Goal: Task Accomplishment & Management: Use online tool/utility

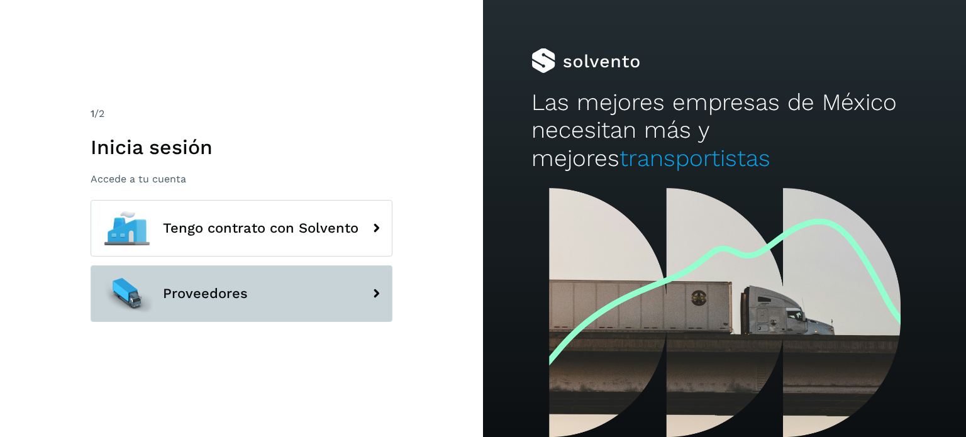
click at [277, 279] on button "Proveedores" at bounding box center [242, 293] width 302 height 57
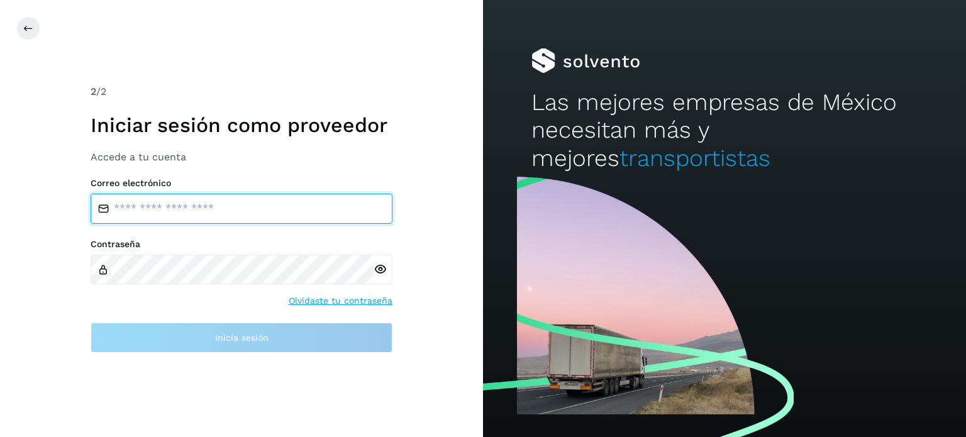
type input "**********"
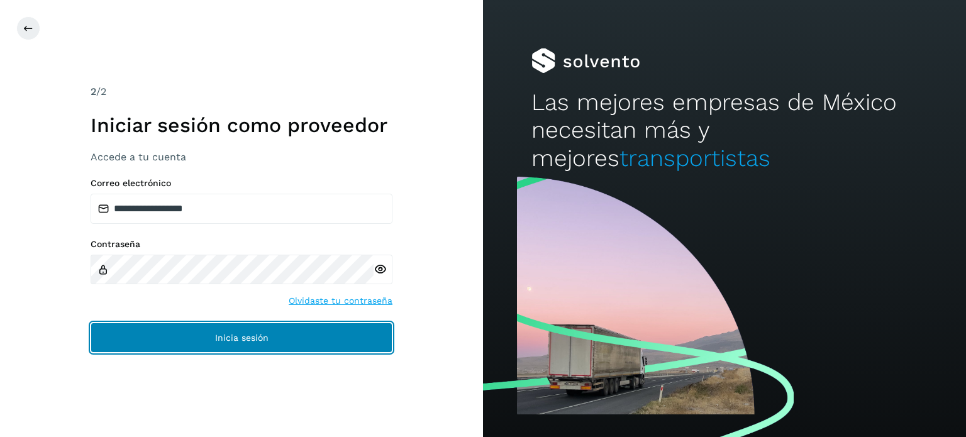
click at [345, 334] on button "Inicia sesión" at bounding box center [242, 338] width 302 height 30
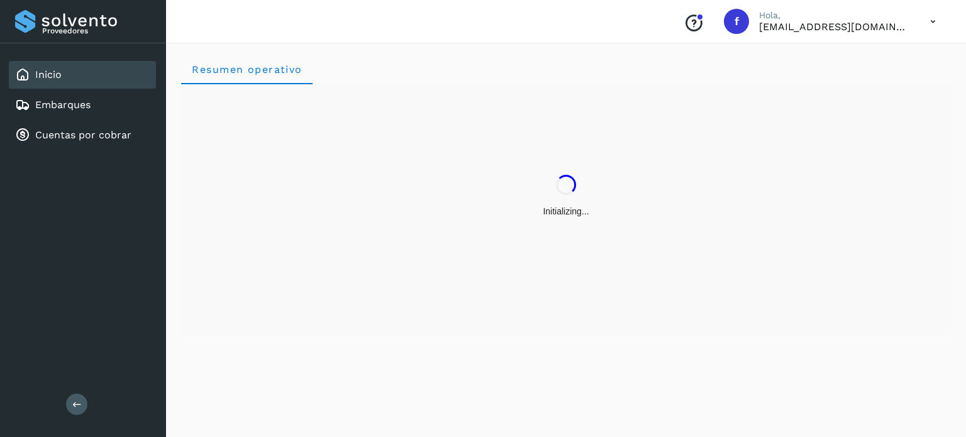
click at [216, 274] on div "Initializing..." at bounding box center [566, 196] width 770 height 224
click at [97, 113] on div "Embarques" at bounding box center [82, 105] width 147 height 28
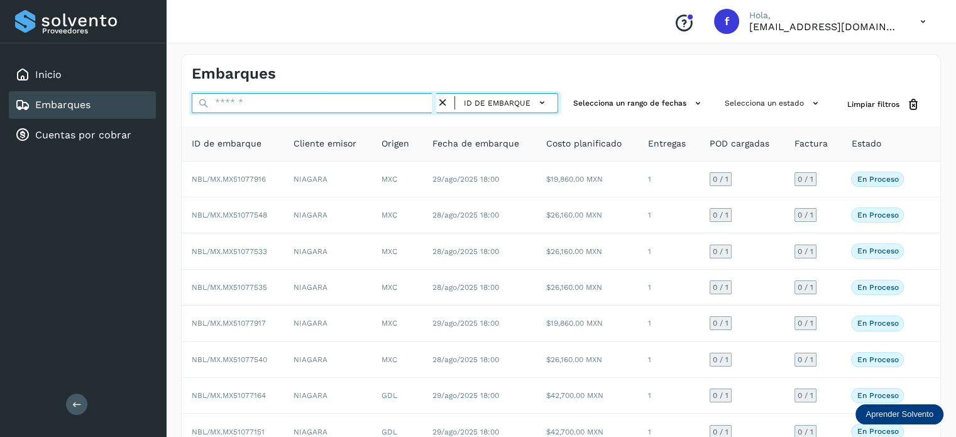
click at [312, 102] on input "text" at bounding box center [314, 103] width 245 height 20
paste input "**********"
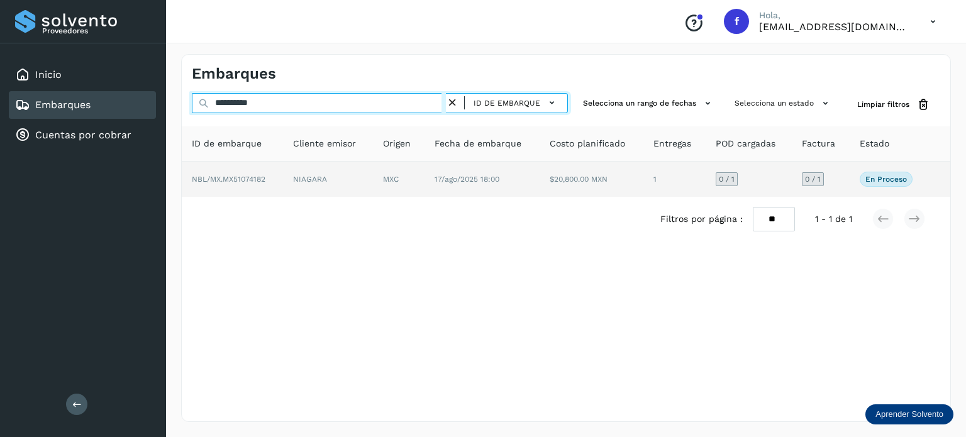
type input "**********"
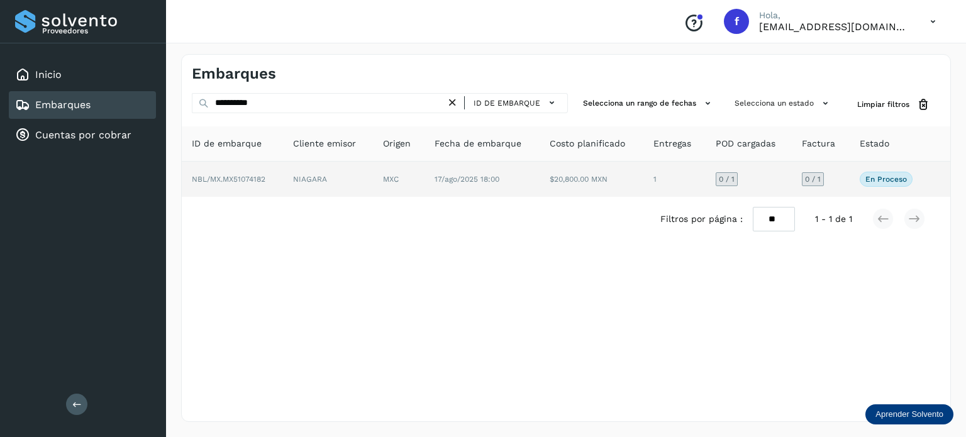
click at [599, 179] on td "$20,800.00 MXN" at bounding box center [591, 179] width 103 height 35
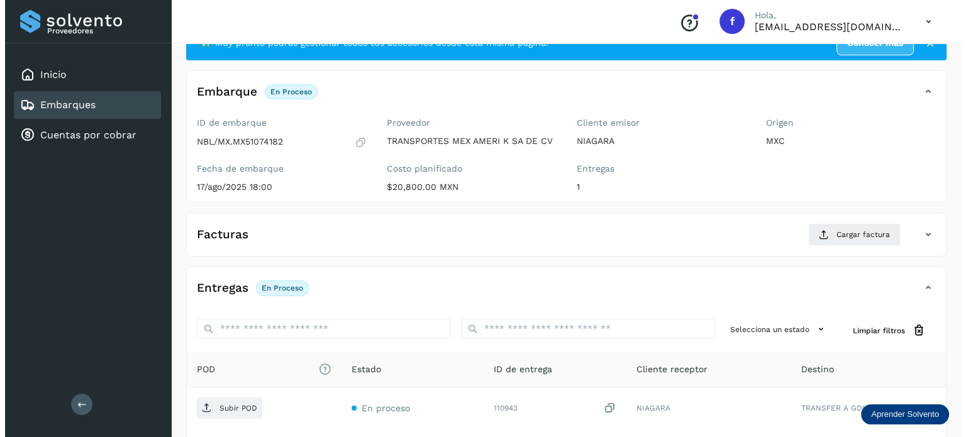
scroll to position [158, 0]
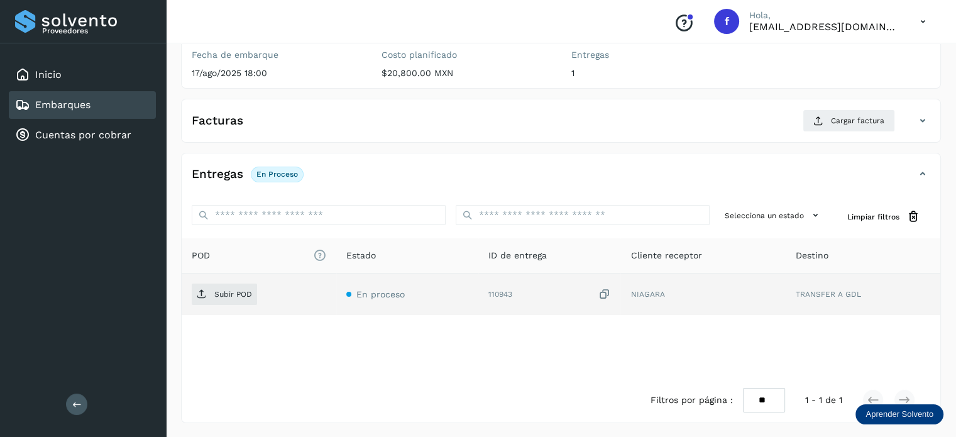
click at [605, 294] on icon at bounding box center [604, 294] width 13 height 13
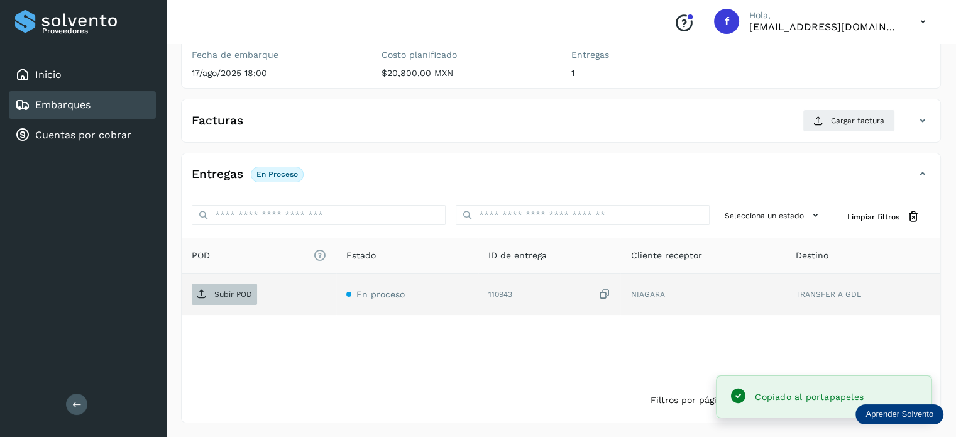
click at [234, 290] on p "Subir POD" at bounding box center [233, 294] width 38 height 9
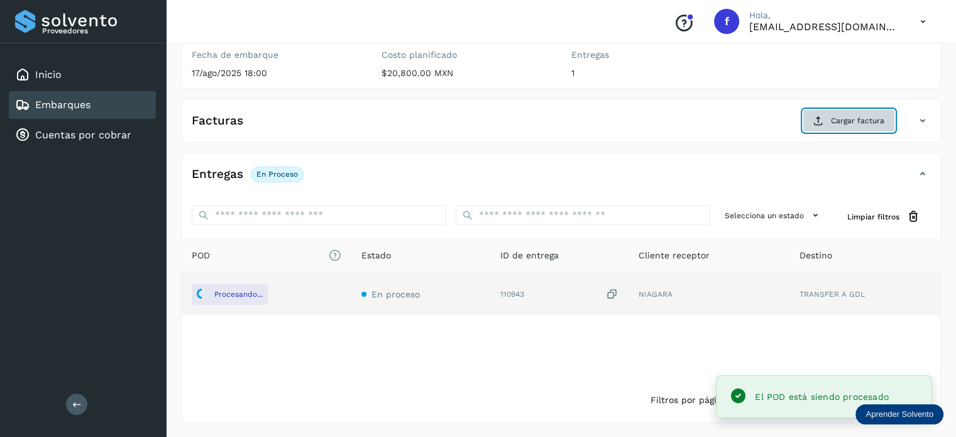
click at [851, 124] on span "Cargar factura" at bounding box center [857, 120] width 53 height 11
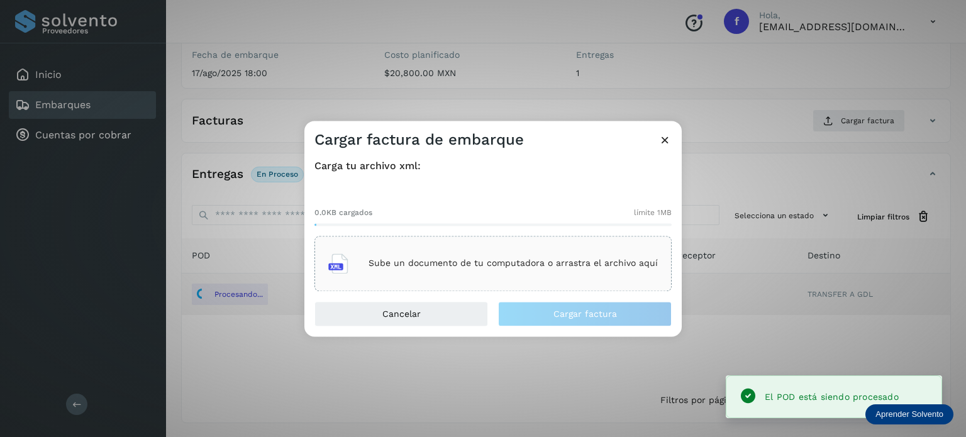
click at [550, 246] on div "Sube un documento de tu computadora o arrastra el archivo aquí" at bounding box center [492, 263] width 357 height 55
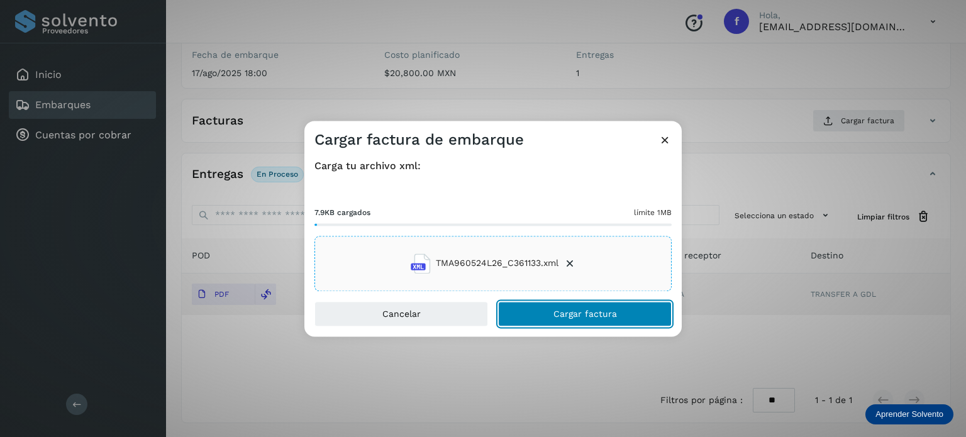
click at [542, 316] on button "Cargar factura" at bounding box center [585, 313] width 174 height 25
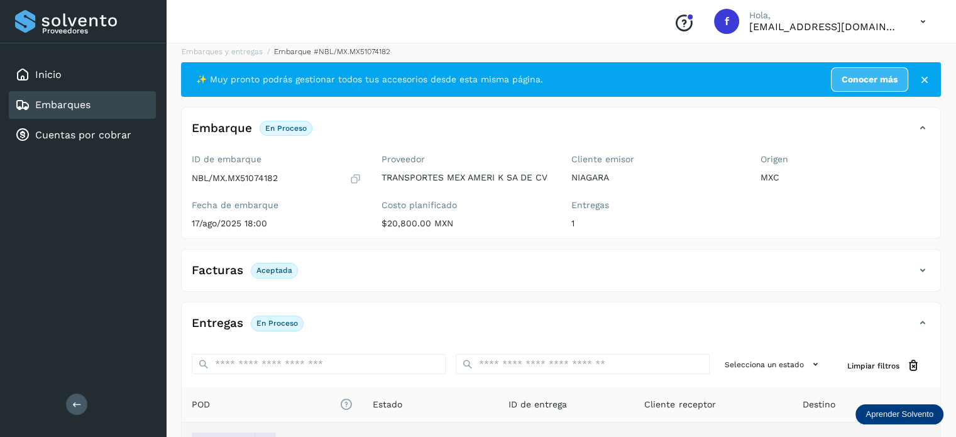
scroll to position [0, 0]
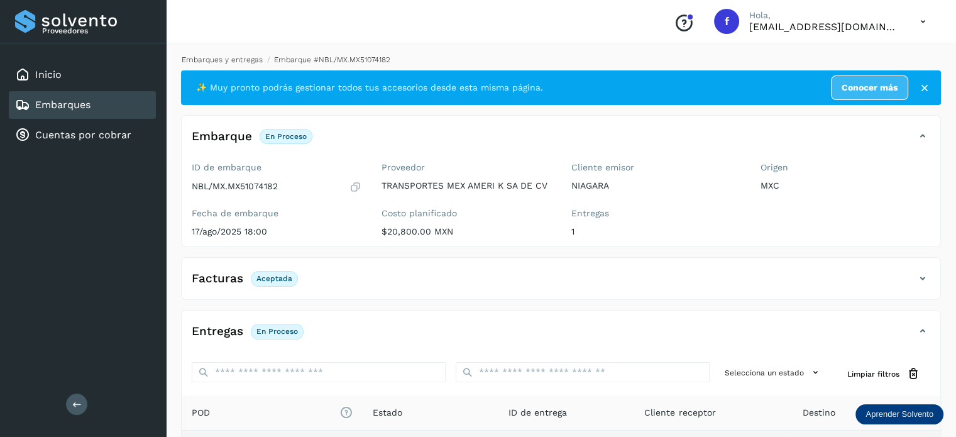
click at [220, 60] on link "Embarques y entregas" at bounding box center [222, 59] width 81 height 9
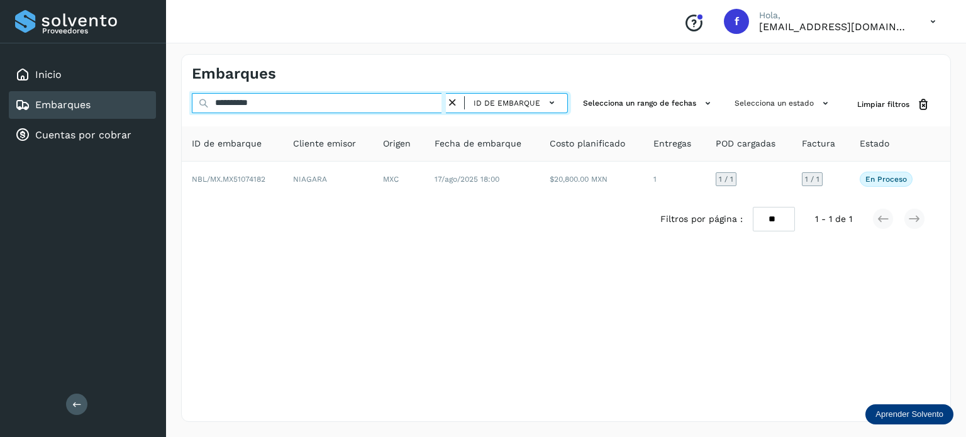
click at [304, 108] on input "**********" at bounding box center [319, 103] width 254 height 20
paste input "**********"
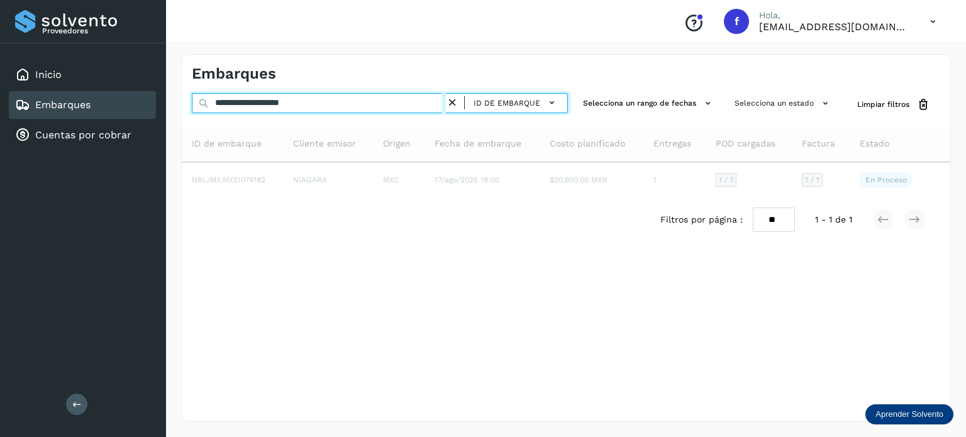
drag, startPoint x: 345, startPoint y: 104, endPoint x: 61, endPoint y: 106, distance: 284.2
click at [61, 106] on div "**********" at bounding box center [483, 218] width 966 height 437
paste input "text"
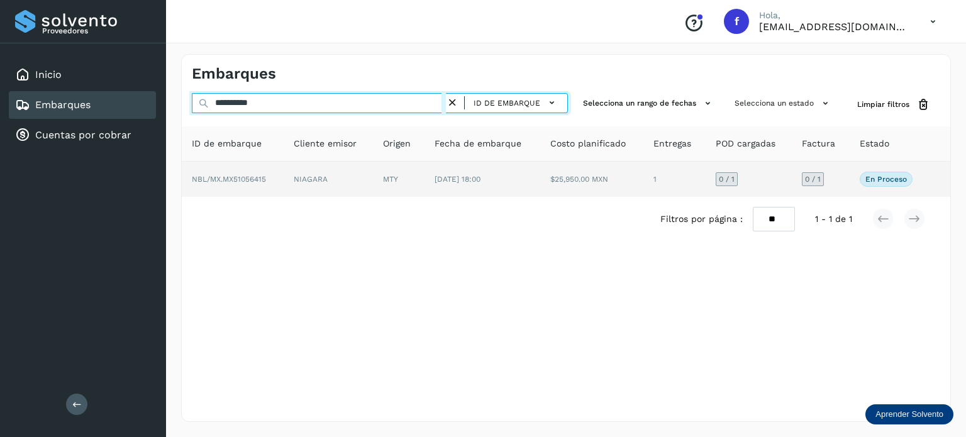
type input "**********"
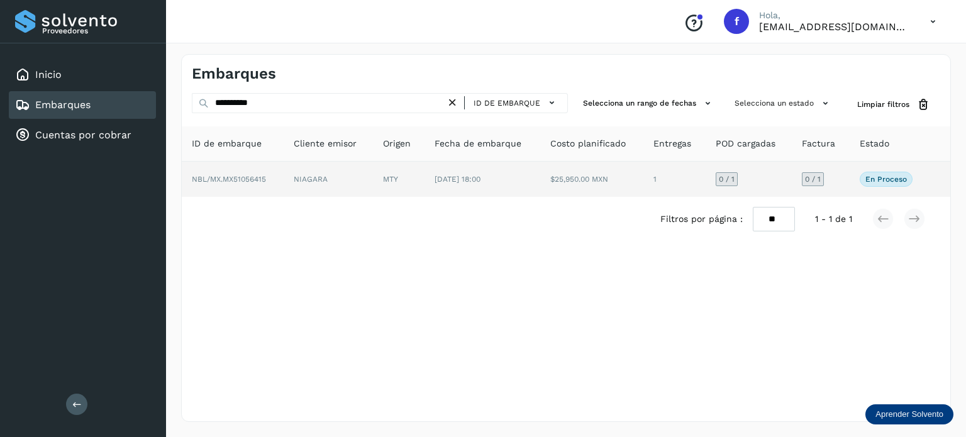
click at [480, 183] on span "[DATE] 18:00" at bounding box center [458, 179] width 46 height 9
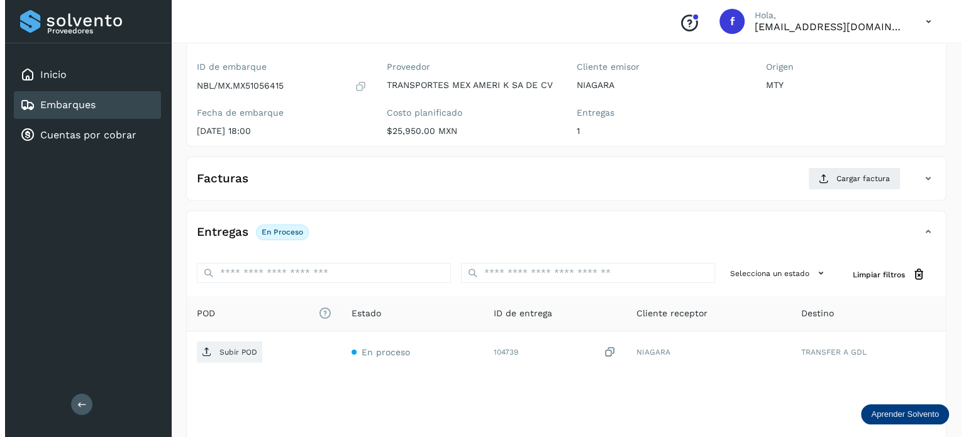
scroll to position [158, 0]
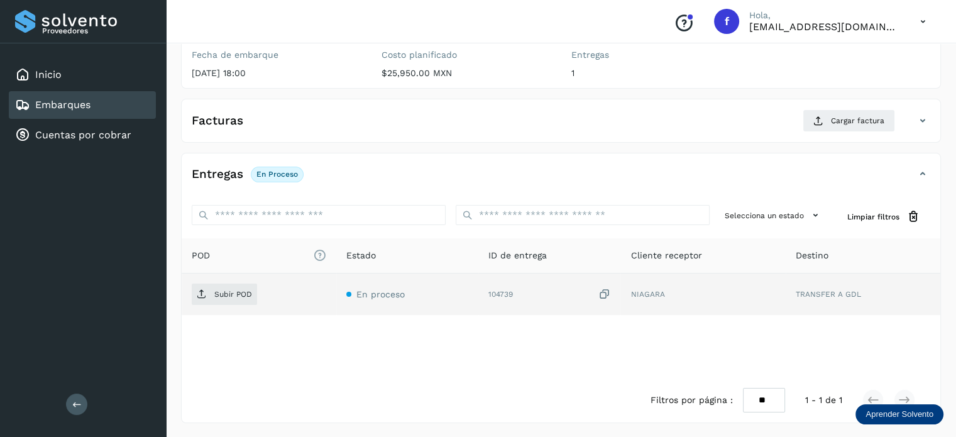
click at [604, 294] on icon at bounding box center [604, 294] width 13 height 13
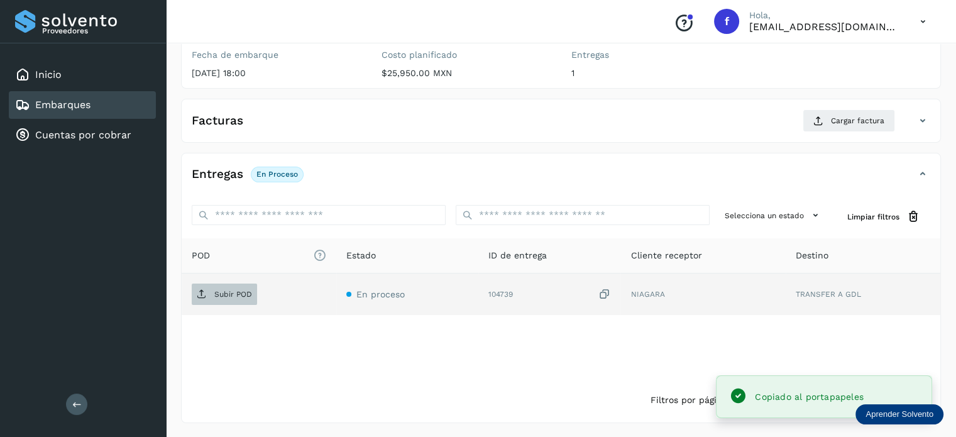
click at [242, 294] on p "Subir POD" at bounding box center [233, 294] width 38 height 9
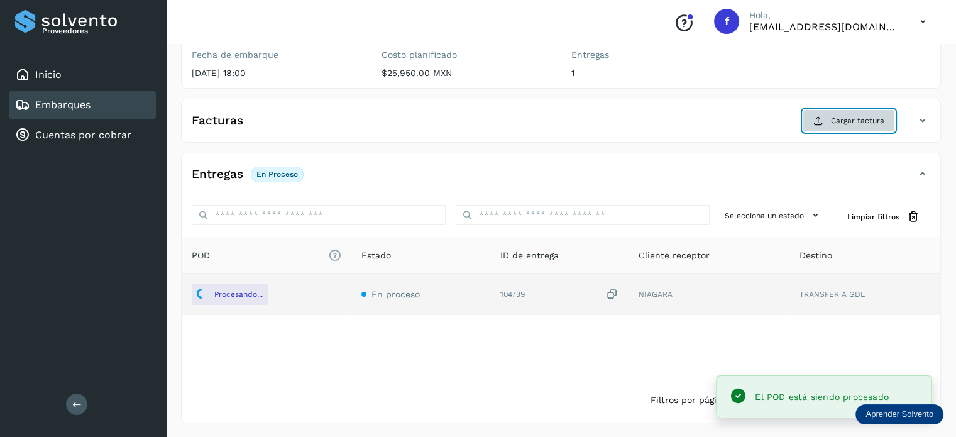
click at [843, 119] on span "Cargar factura" at bounding box center [857, 120] width 53 height 11
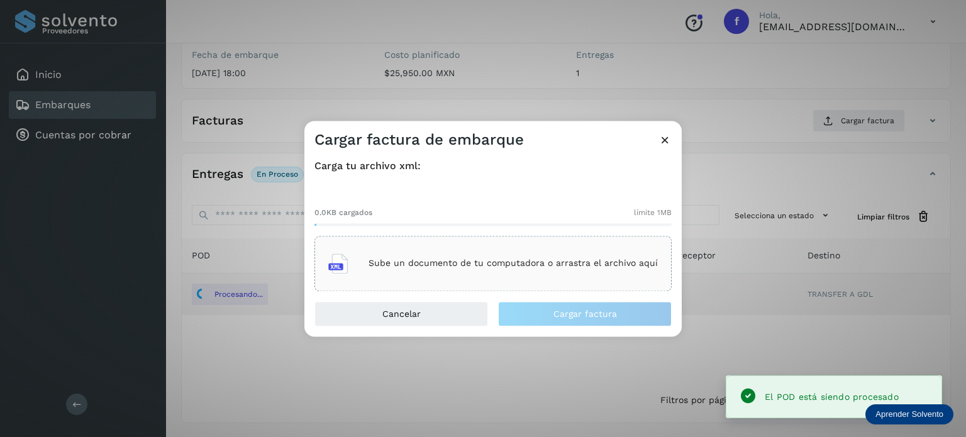
click at [475, 262] on p "Sube un documento de tu computadora o arrastra el archivo aquí" at bounding box center [512, 263] width 289 height 11
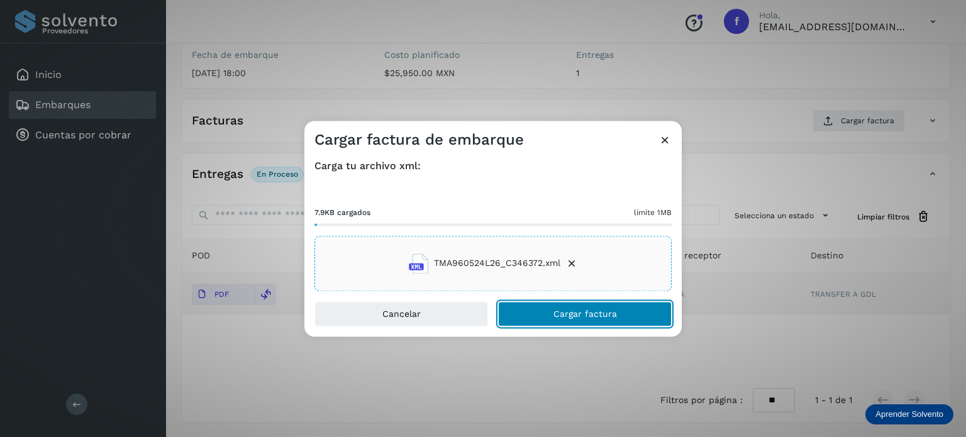
click at [561, 316] on span "Cargar factura" at bounding box center [585, 313] width 64 height 9
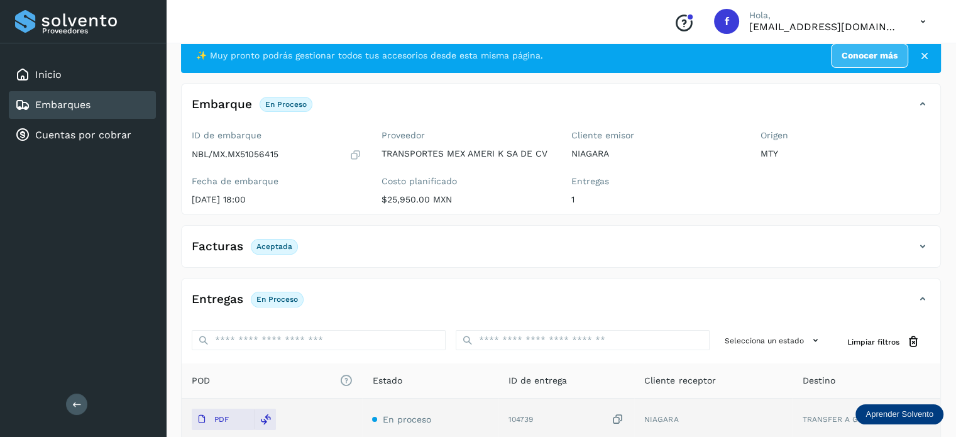
scroll to position [0, 0]
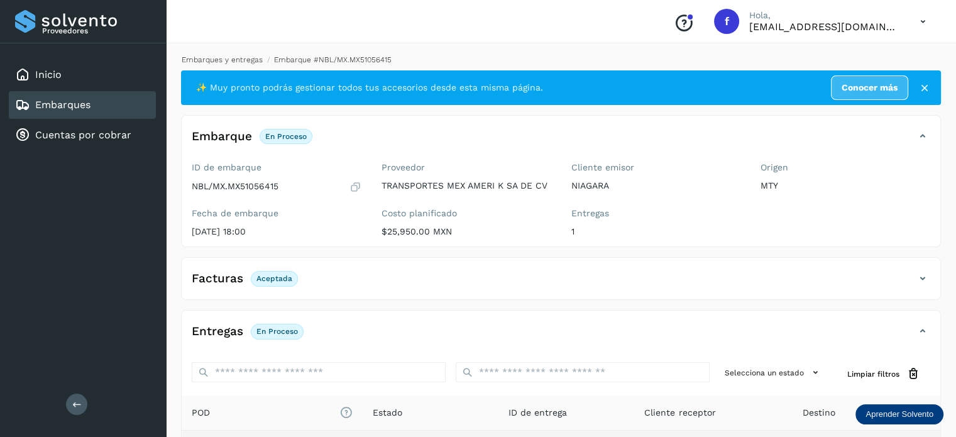
click at [219, 60] on link "Embarques y entregas" at bounding box center [222, 59] width 81 height 9
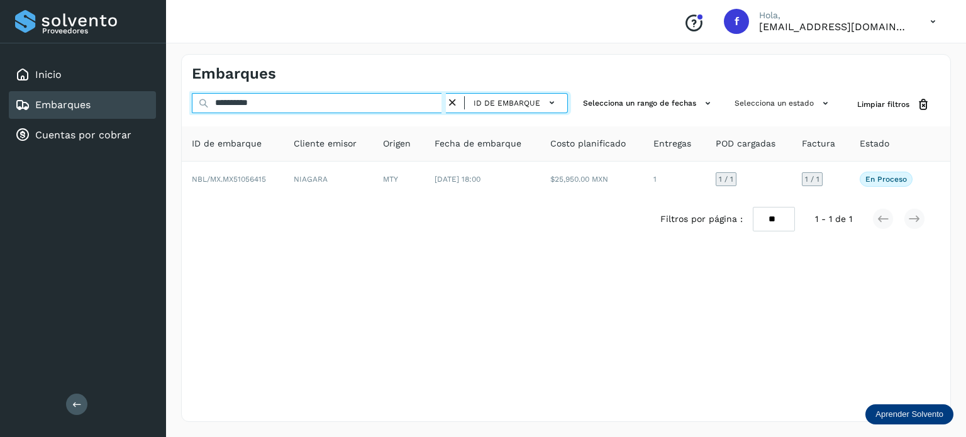
click at [243, 100] on input "**********" at bounding box center [319, 103] width 254 height 20
paste input "text"
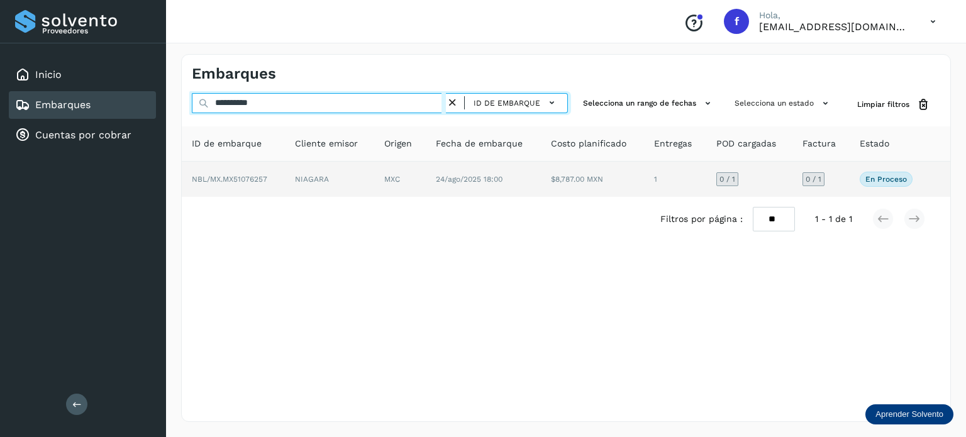
type input "**********"
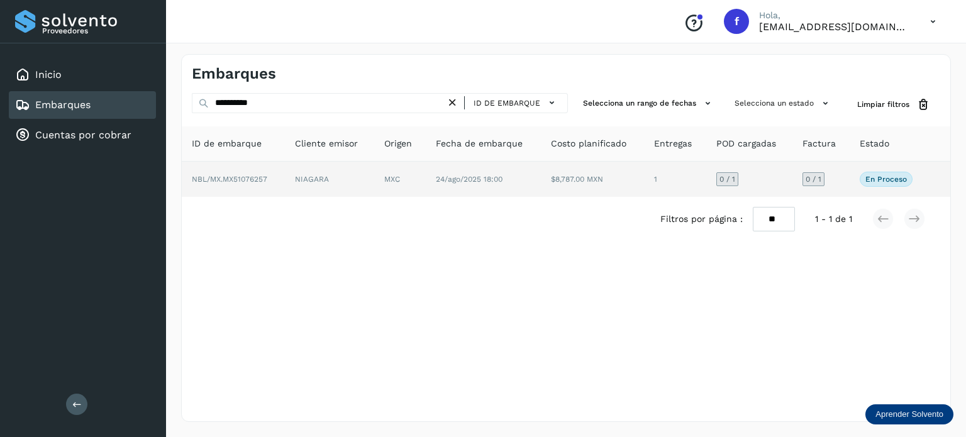
click at [482, 178] on span "24/ago/2025 18:00" at bounding box center [469, 179] width 67 height 9
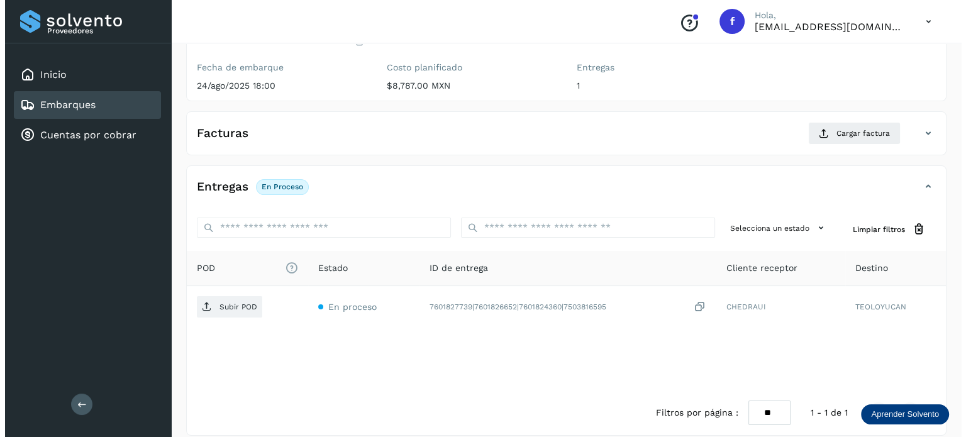
scroll to position [158, 0]
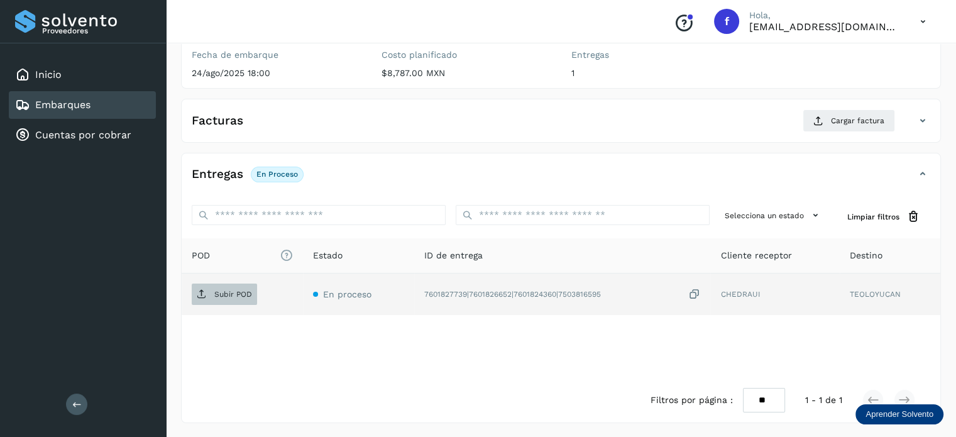
click at [223, 287] on span "Subir POD" at bounding box center [224, 294] width 65 height 20
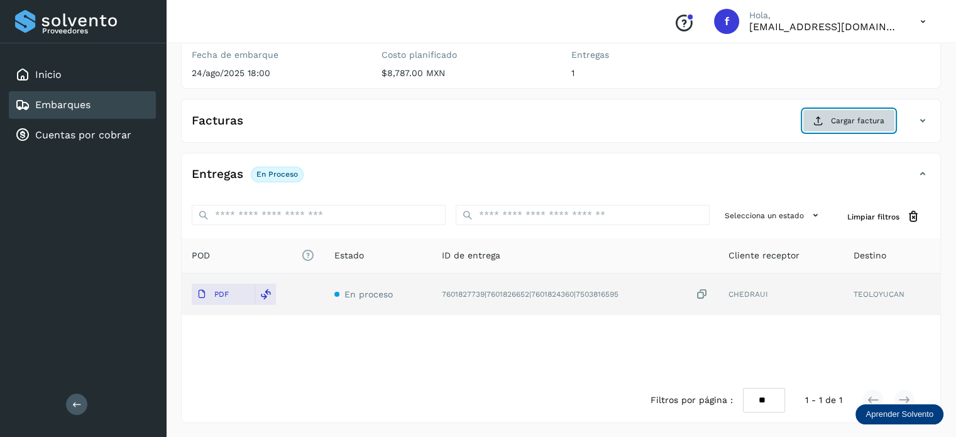
click at [826, 123] on button "Cargar factura" at bounding box center [849, 120] width 92 height 23
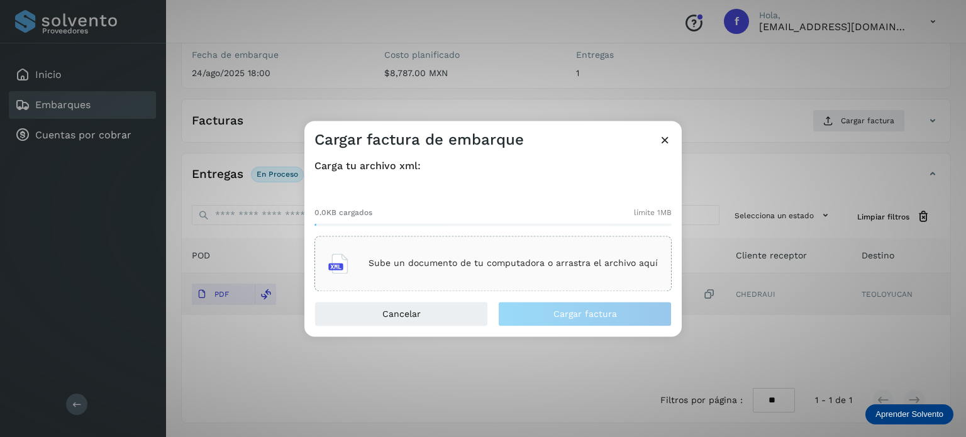
click at [414, 276] on div "Sube un documento de tu computadora o arrastra el archivo aquí" at bounding box center [493, 264] width 330 height 34
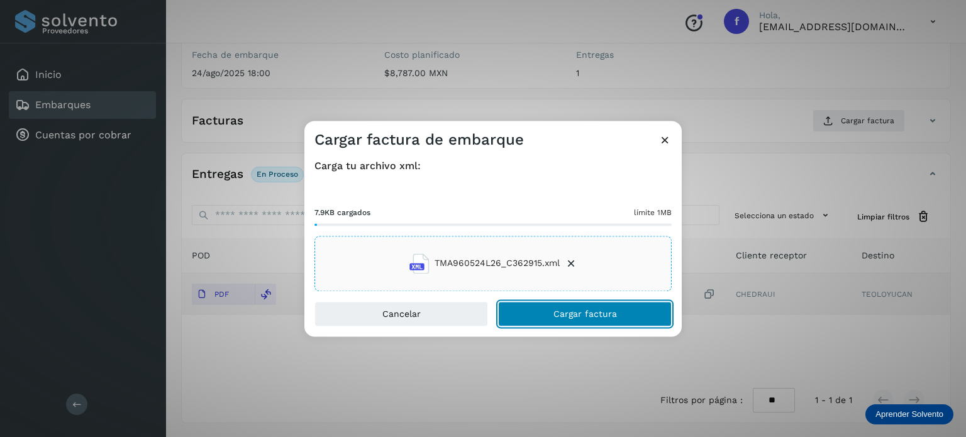
click at [552, 319] on button "Cargar factura" at bounding box center [585, 313] width 174 height 25
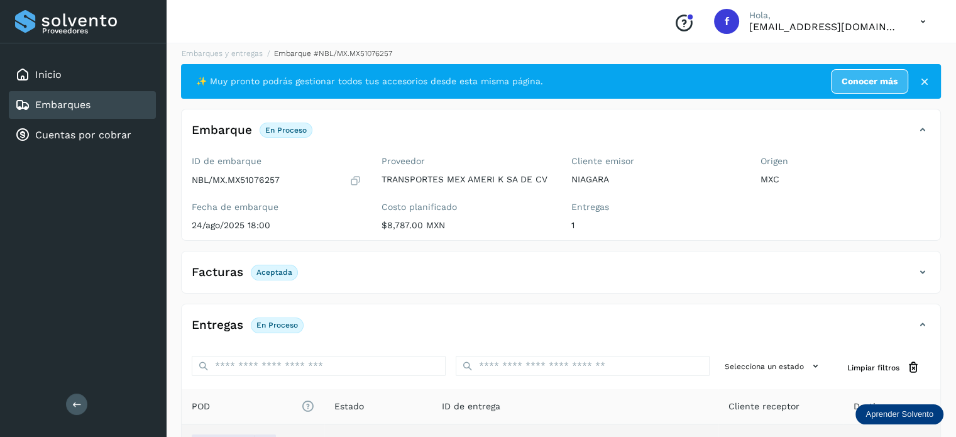
scroll to position [0, 0]
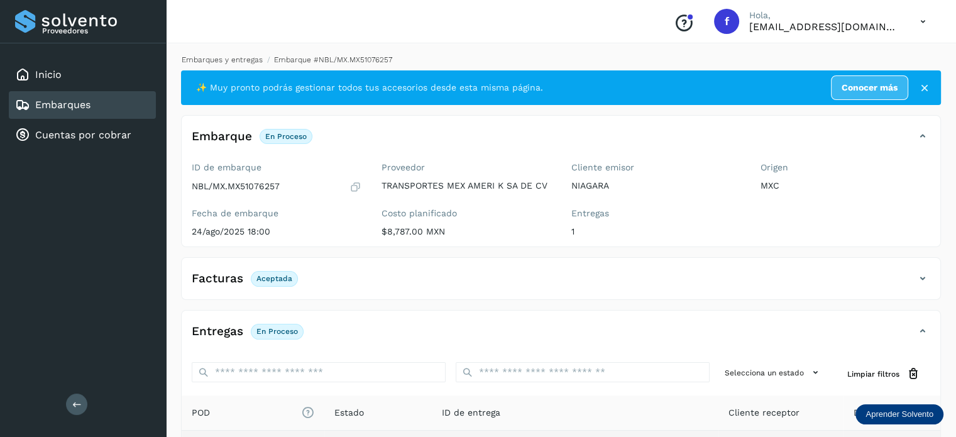
click at [213, 60] on link "Embarques y entregas" at bounding box center [222, 59] width 81 height 9
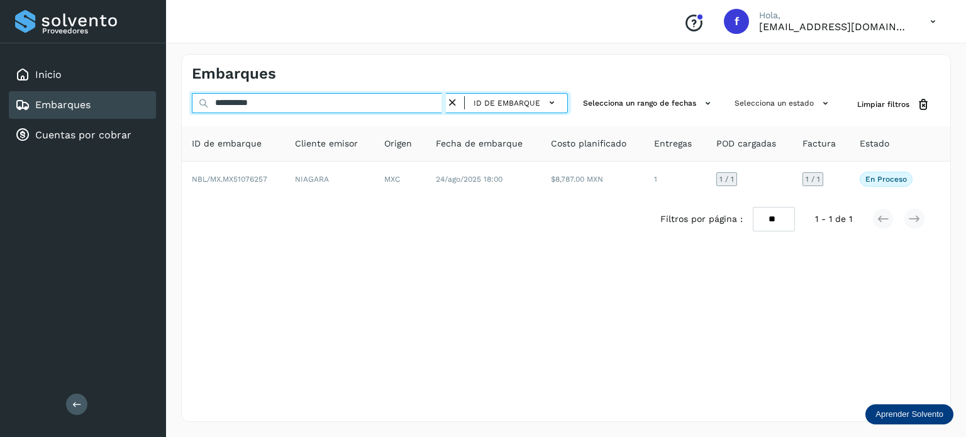
click at [257, 101] on input "**********" at bounding box center [319, 103] width 254 height 20
click at [256, 101] on input "**********" at bounding box center [319, 103] width 254 height 20
paste input "text"
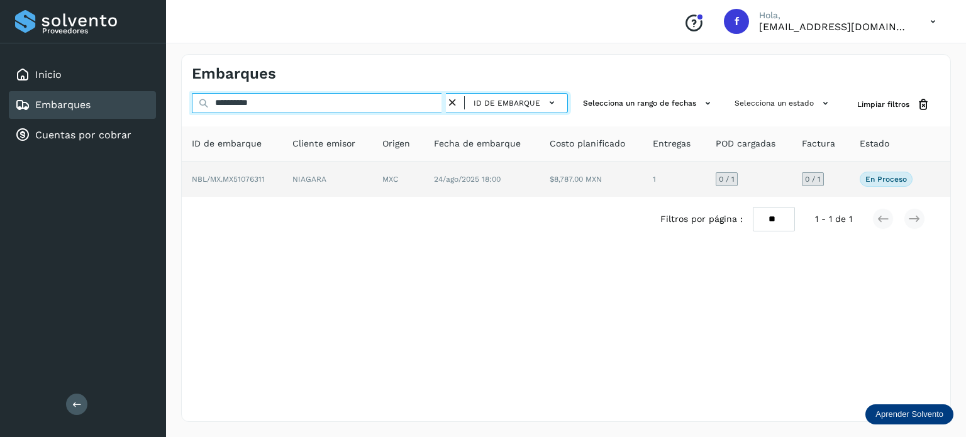
type input "**********"
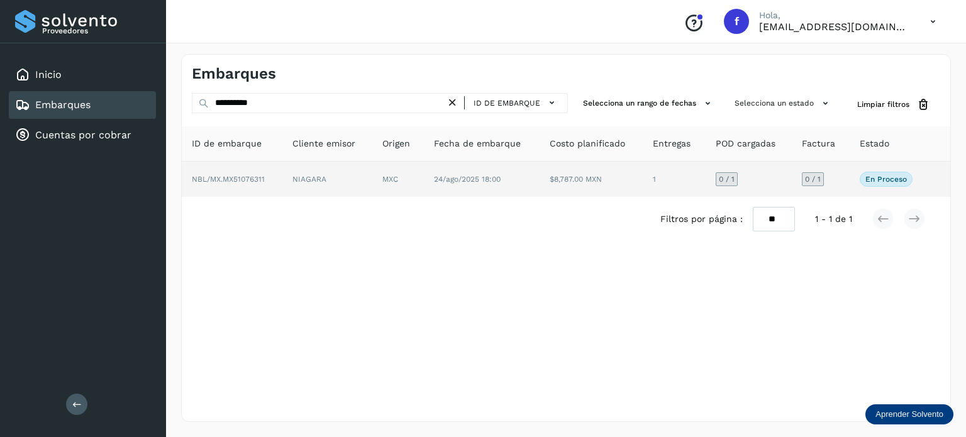
click at [435, 179] on span "24/ago/2025 18:00" at bounding box center [467, 179] width 67 height 9
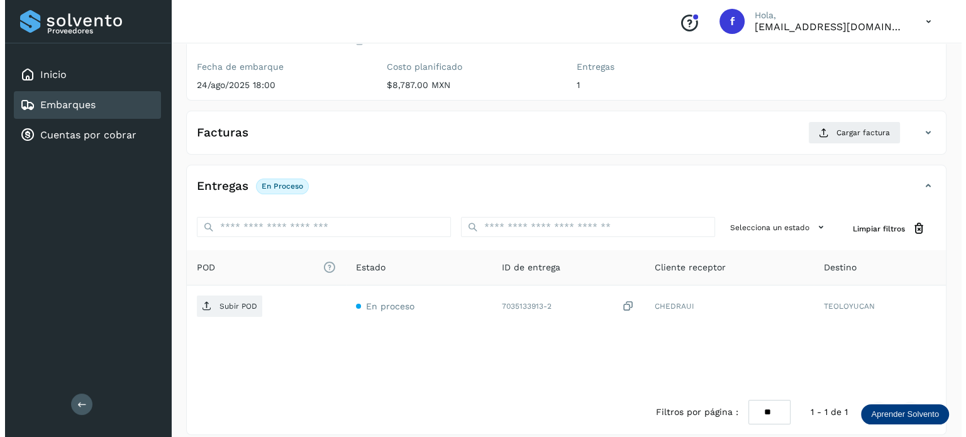
scroll to position [158, 0]
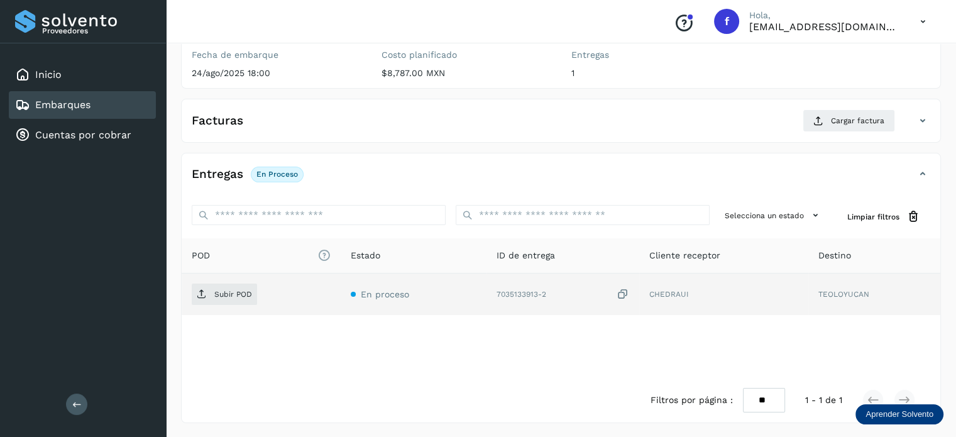
click at [626, 293] on icon at bounding box center [623, 294] width 13 height 13
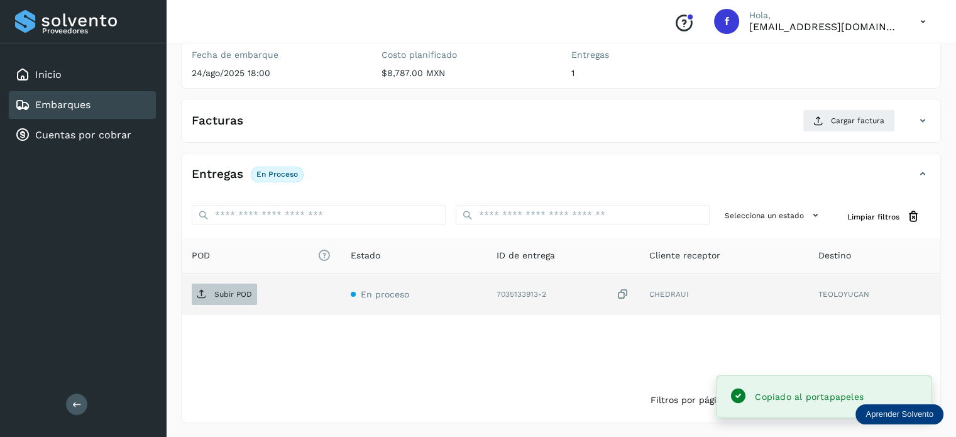
click at [218, 290] on p "Subir POD" at bounding box center [233, 294] width 38 height 9
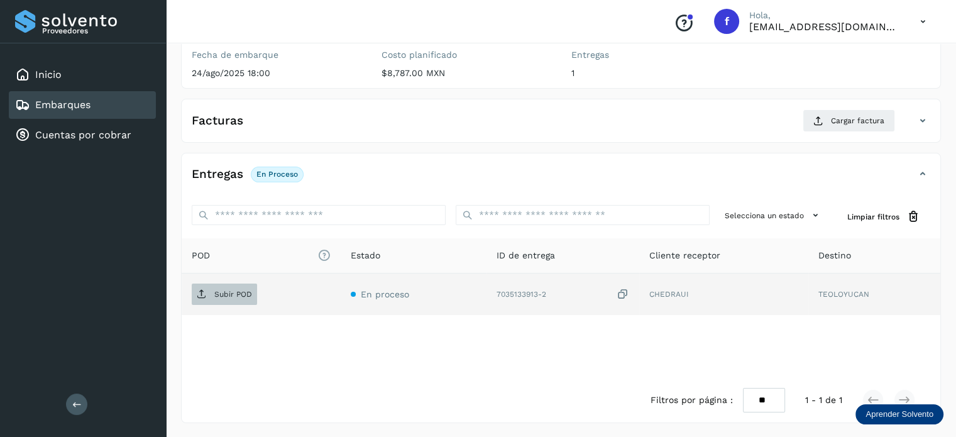
click at [240, 293] on p "Subir POD" at bounding box center [233, 294] width 38 height 9
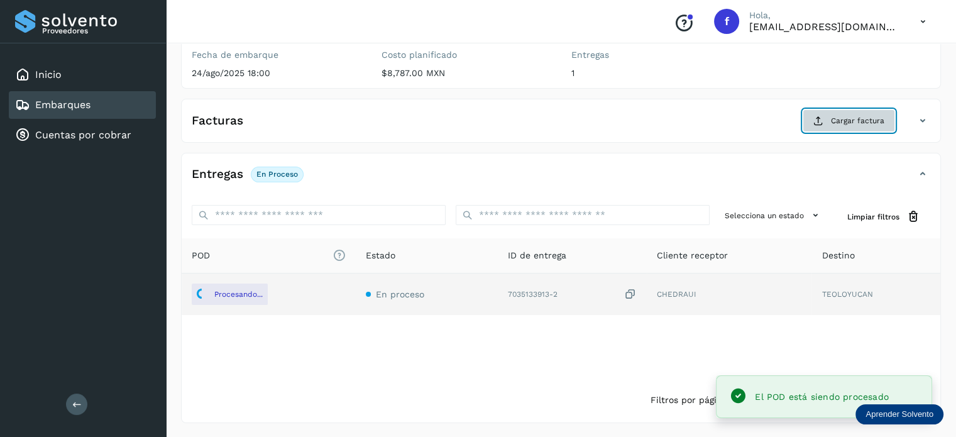
click at [827, 121] on button "Cargar factura" at bounding box center [849, 120] width 92 height 23
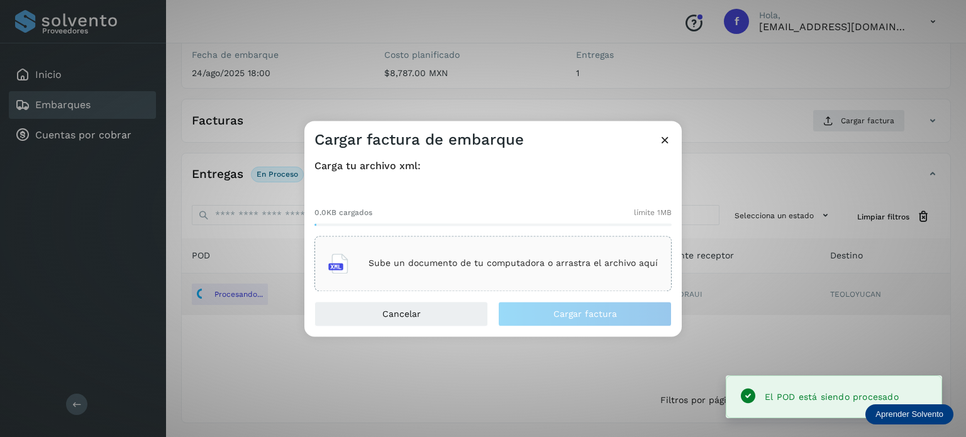
click at [572, 261] on p "Sube un documento de tu computadora o arrastra el archivo aquí" at bounding box center [512, 263] width 289 height 11
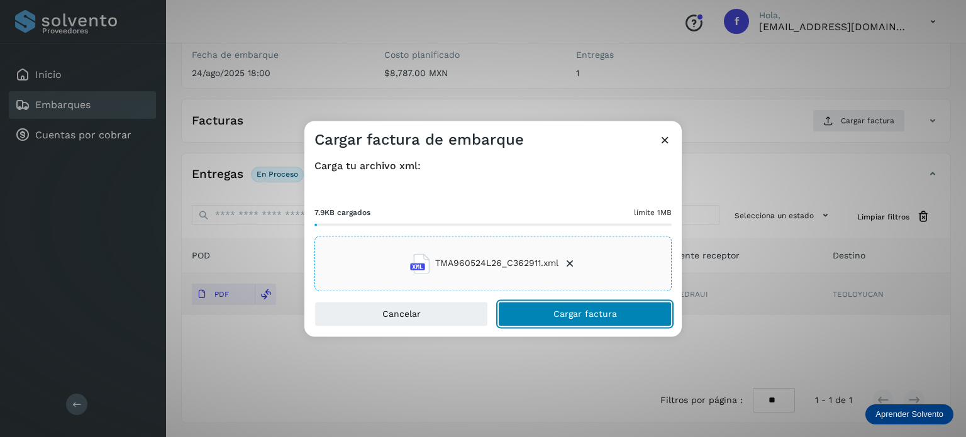
drag, startPoint x: 599, startPoint y: 321, endPoint x: 607, endPoint y: 313, distance: 11.6
click at [599, 321] on button "Cargar factura" at bounding box center [585, 313] width 174 height 25
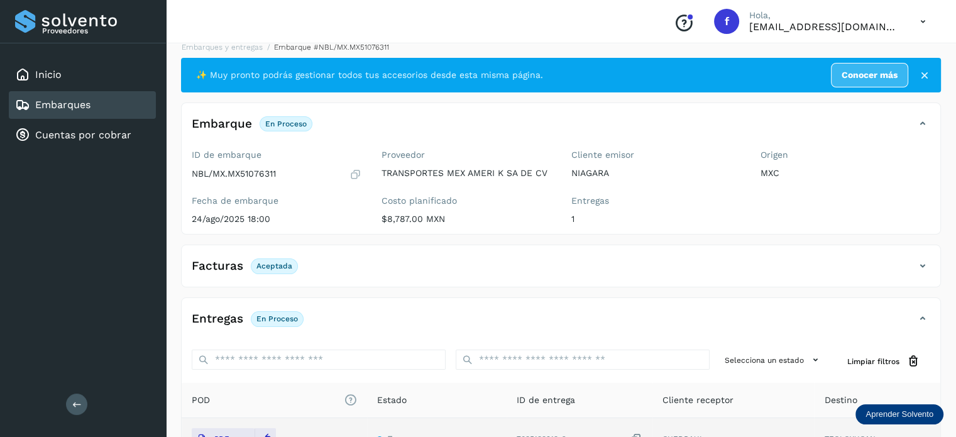
scroll to position [0, 0]
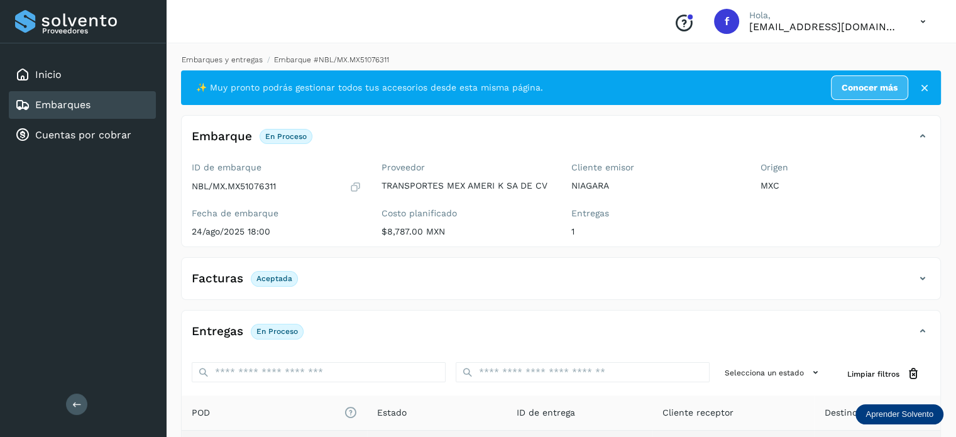
click at [238, 58] on link "Embarques y entregas" at bounding box center [222, 59] width 81 height 9
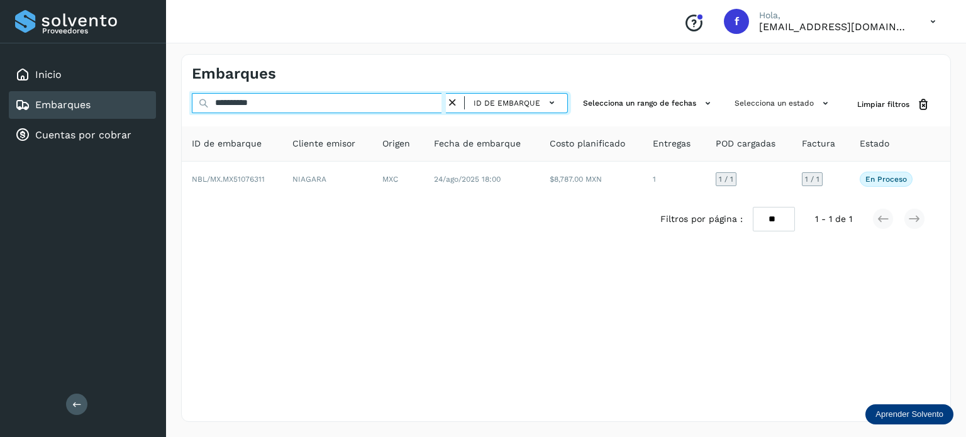
click at [242, 101] on input "**********" at bounding box center [319, 103] width 254 height 20
paste input "text"
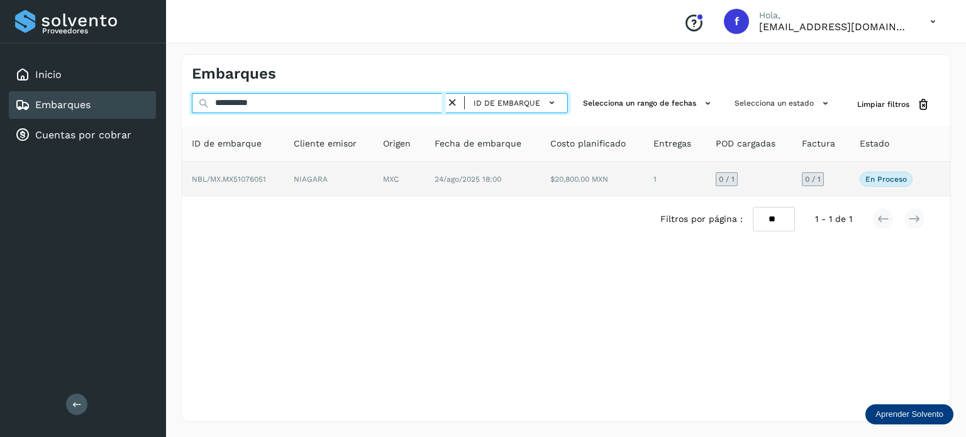
type input "**********"
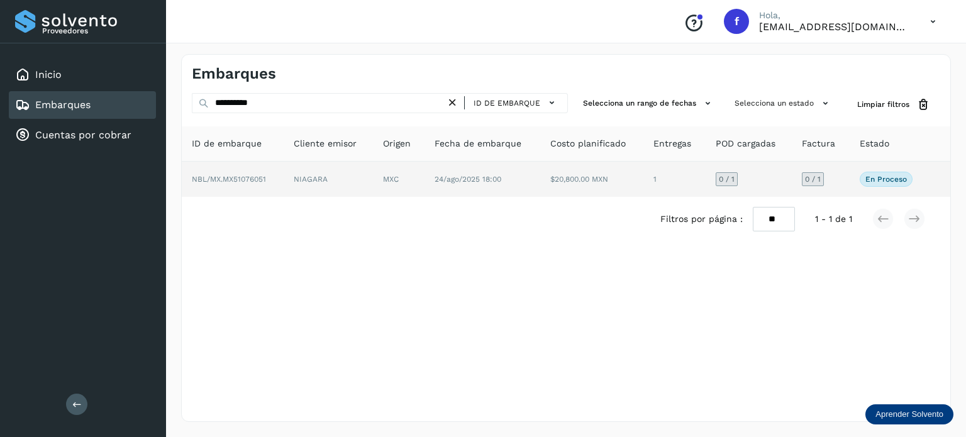
click at [514, 182] on td "24/ago/2025 18:00" at bounding box center [482, 179] width 116 height 35
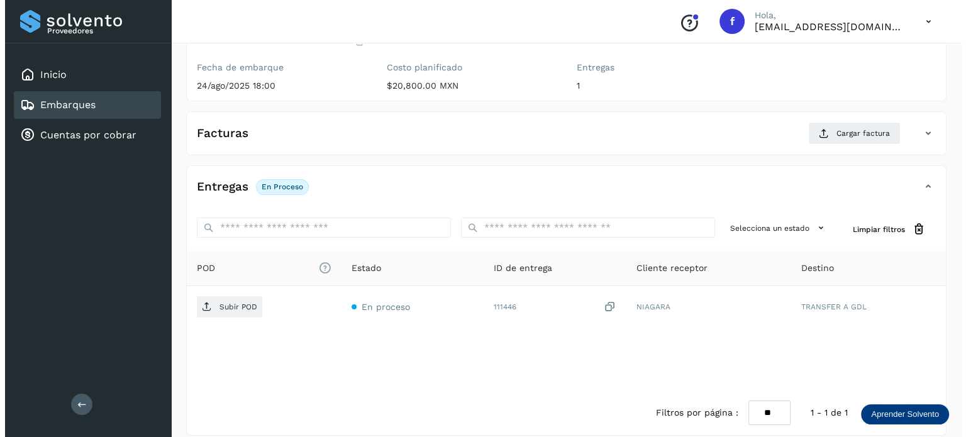
scroll to position [158, 0]
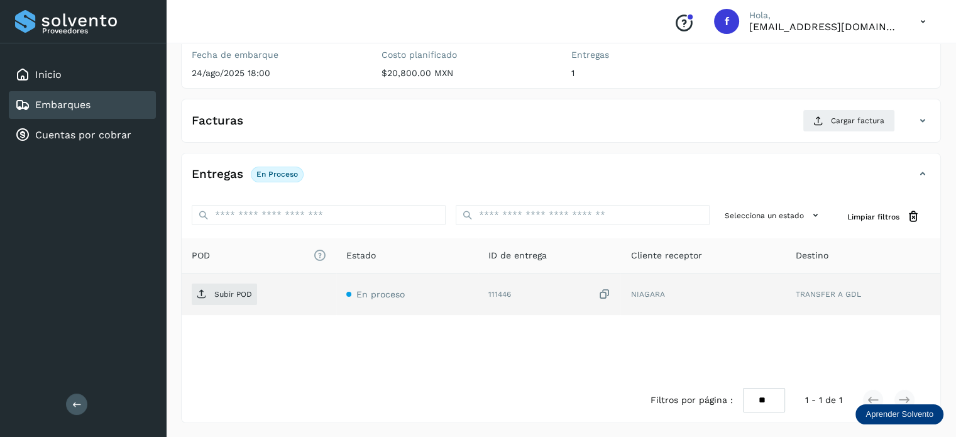
click at [607, 292] on icon at bounding box center [604, 294] width 13 height 13
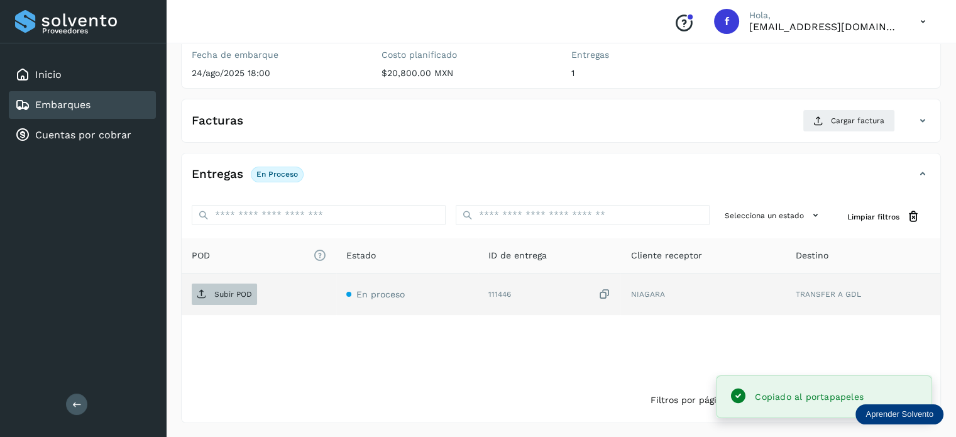
click at [235, 297] on p "Subir POD" at bounding box center [233, 294] width 38 height 9
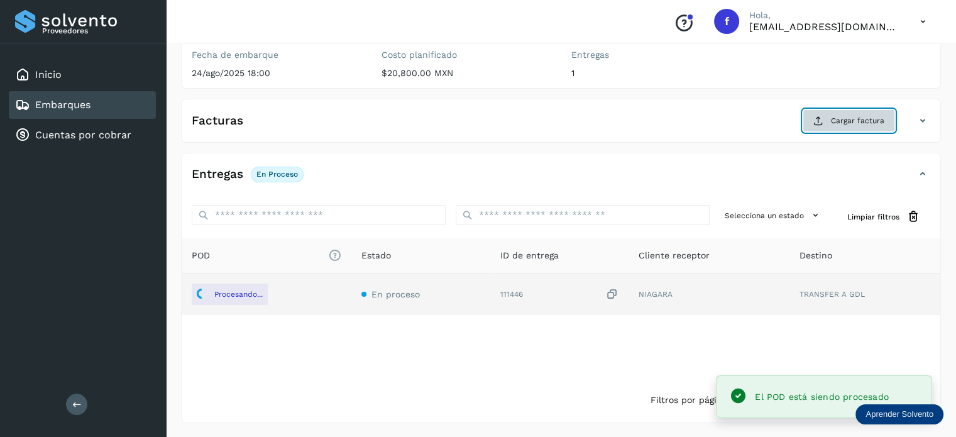
click at [828, 126] on button "Cargar factura" at bounding box center [849, 120] width 92 height 23
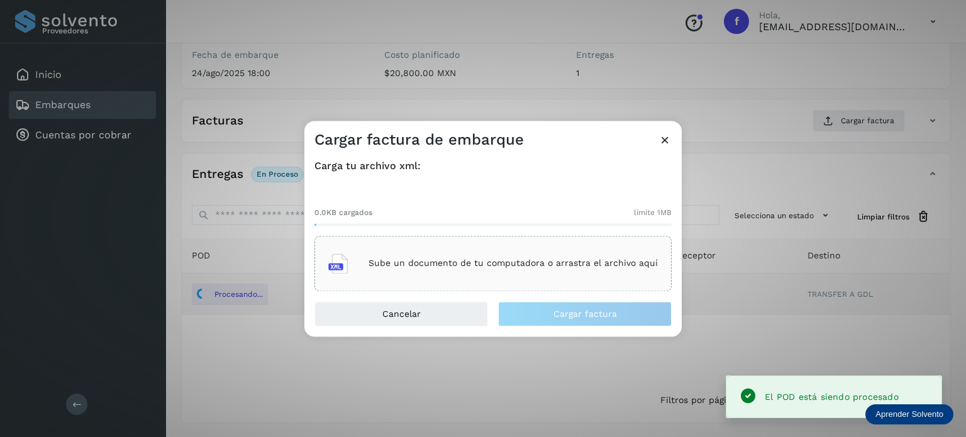
click at [531, 256] on div "Sube un documento de tu computadora o arrastra el archivo aquí" at bounding box center [493, 264] width 330 height 34
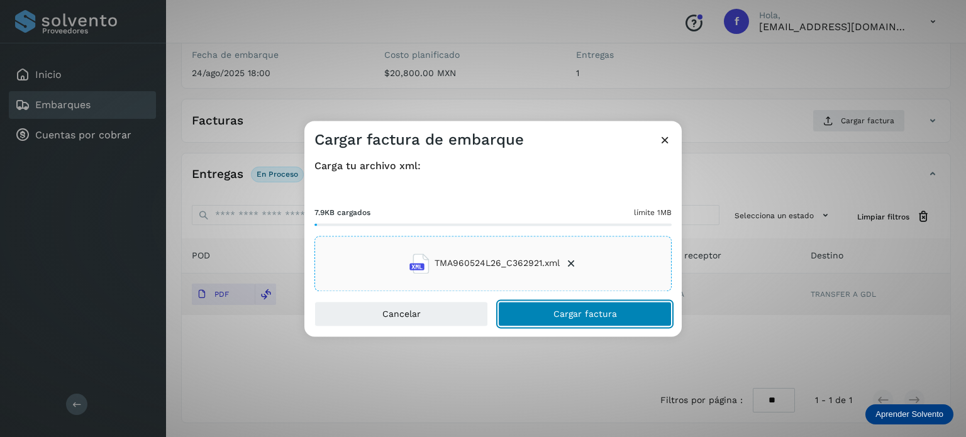
drag, startPoint x: 583, startPoint y: 308, endPoint x: 658, endPoint y: 270, distance: 84.6
click at [584, 309] on span "Cargar factura" at bounding box center [585, 313] width 64 height 9
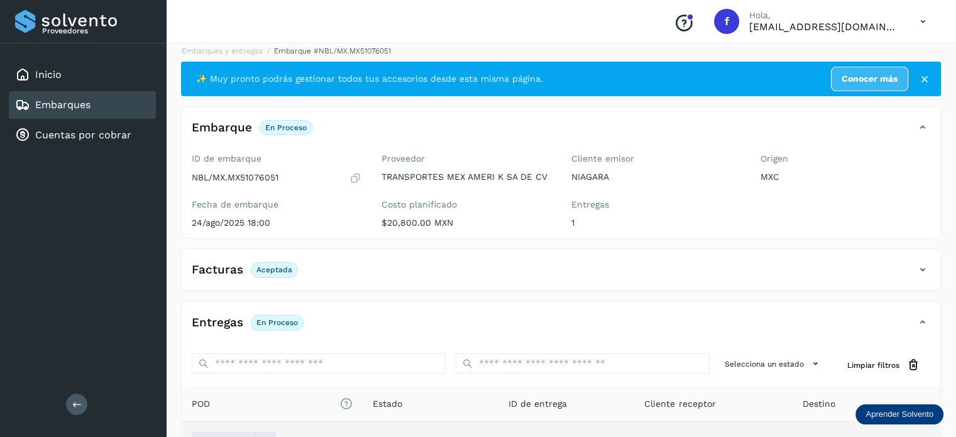
scroll to position [0, 0]
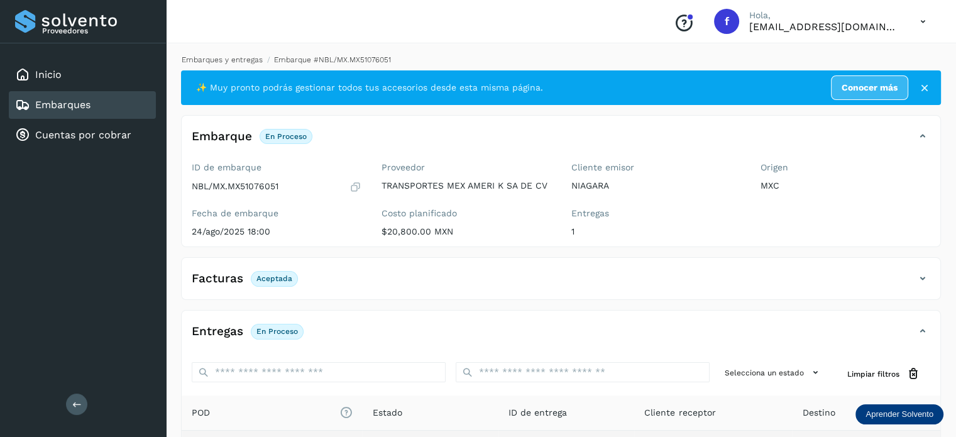
click at [230, 60] on link "Embarques y entregas" at bounding box center [222, 59] width 81 height 9
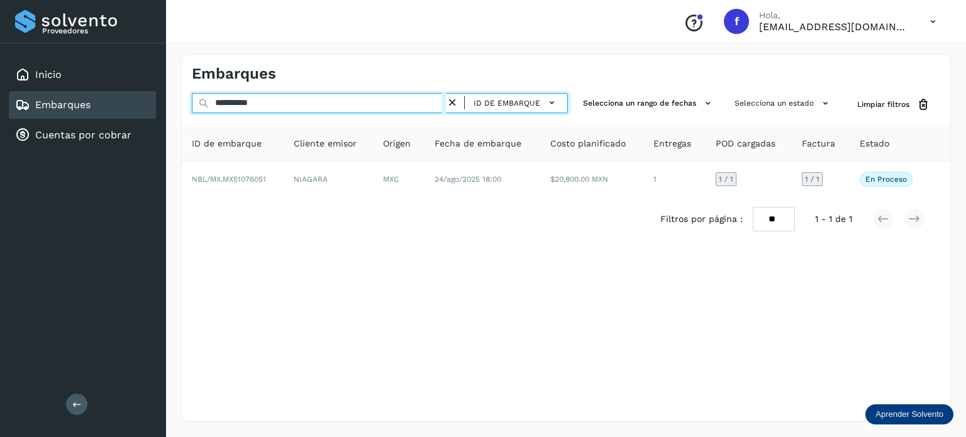
click at [250, 103] on input "**********" at bounding box center [319, 103] width 254 height 20
paste input "text"
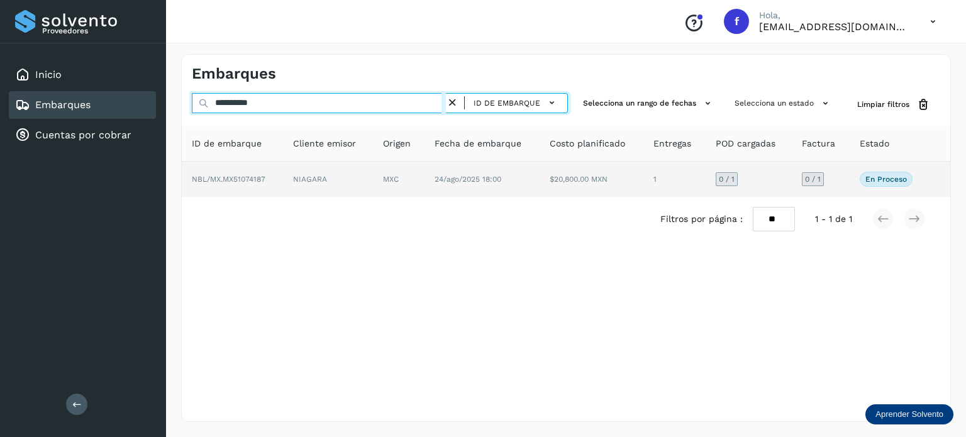
type input "**********"
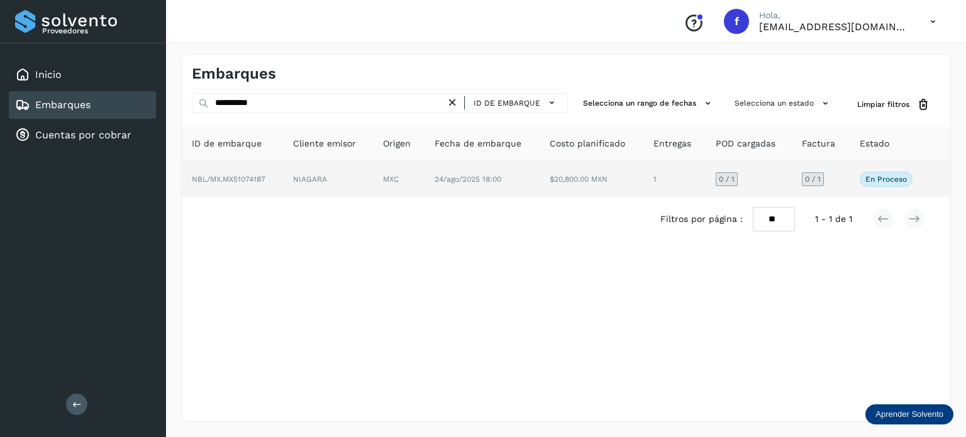
click at [492, 185] on td "24/ago/2025 18:00" at bounding box center [482, 179] width 116 height 35
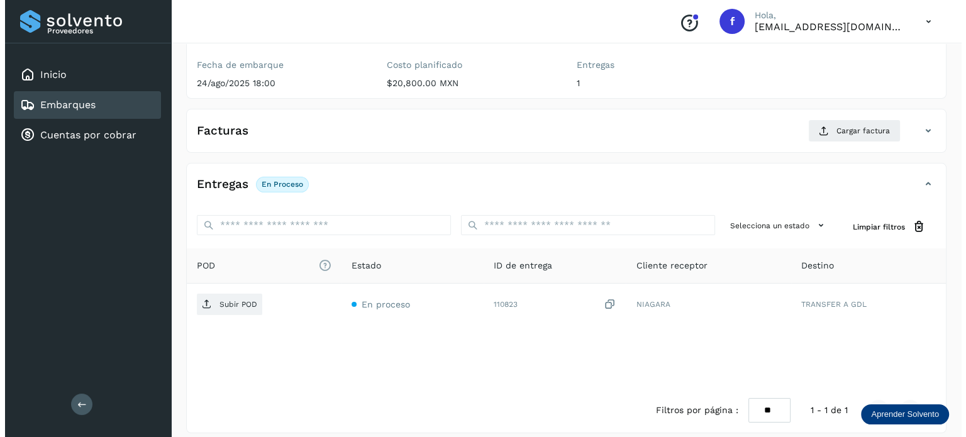
scroll to position [158, 0]
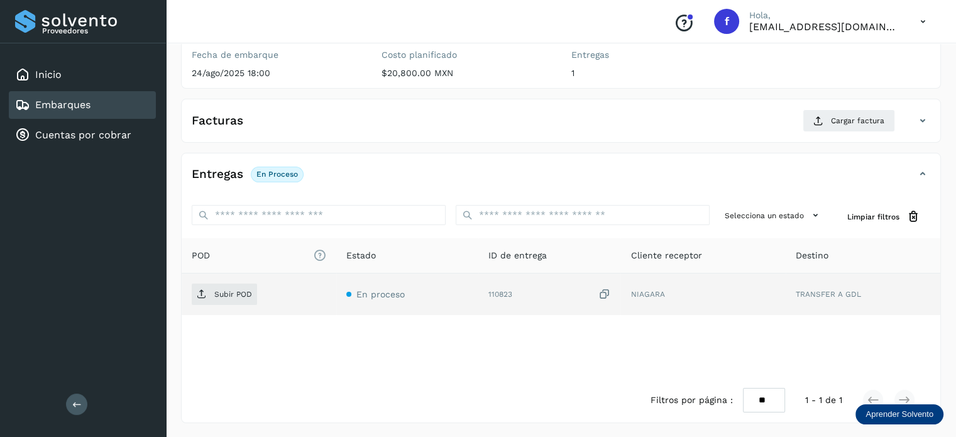
click at [604, 294] on icon at bounding box center [604, 294] width 13 height 13
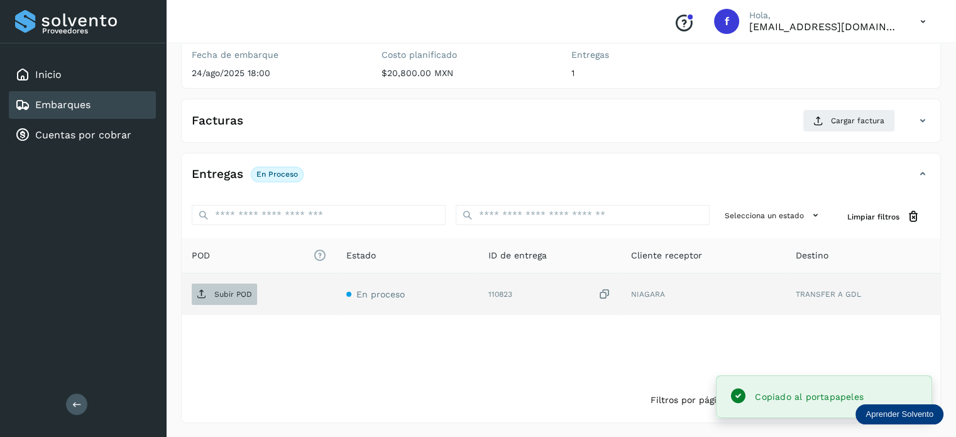
click at [235, 291] on p "Subir POD" at bounding box center [233, 294] width 38 height 9
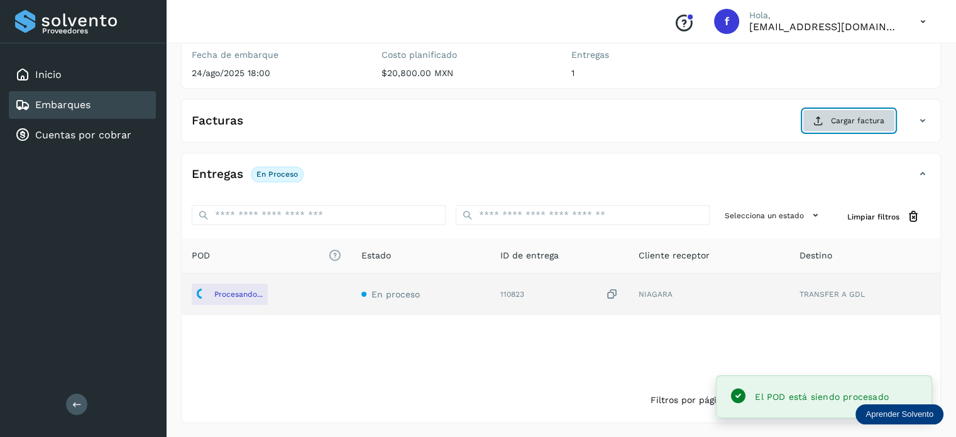
click at [863, 123] on span "Cargar factura" at bounding box center [857, 120] width 53 height 11
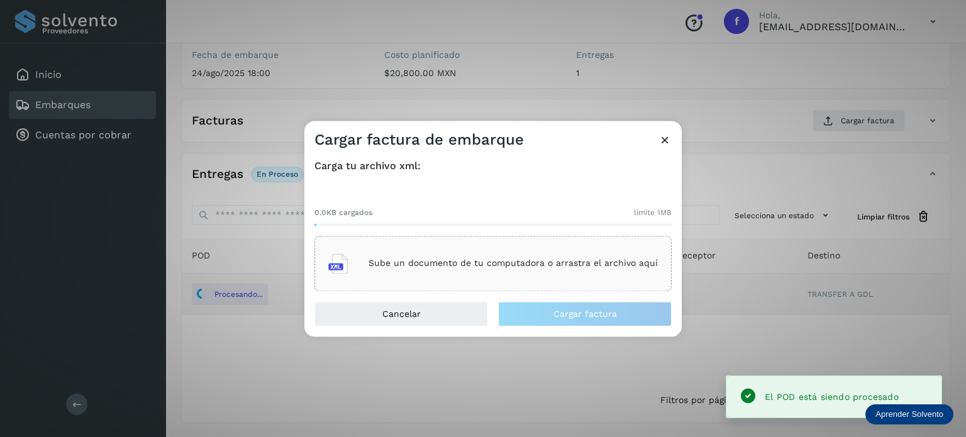
click at [398, 269] on p "Sube un documento de tu computadora o arrastra el archivo aquí" at bounding box center [512, 263] width 289 height 11
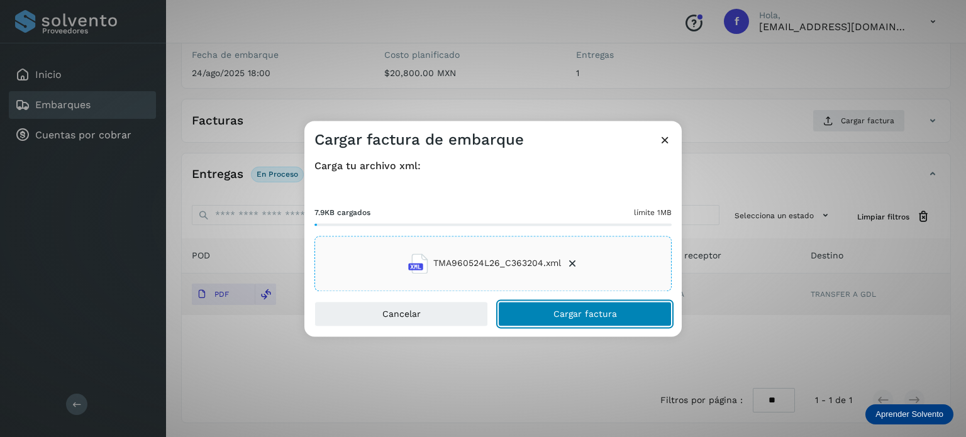
drag, startPoint x: 584, startPoint y: 321, endPoint x: 590, endPoint y: 304, distance: 18.7
click at [584, 321] on button "Cargar factura" at bounding box center [585, 313] width 174 height 25
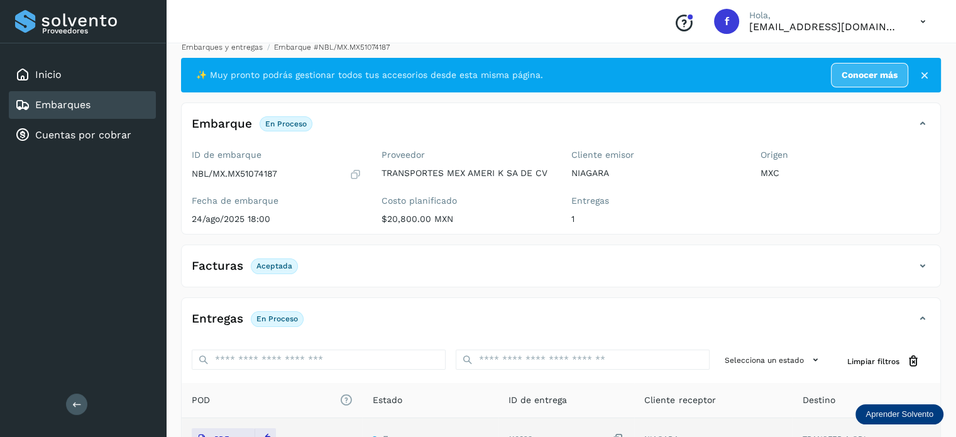
scroll to position [0, 0]
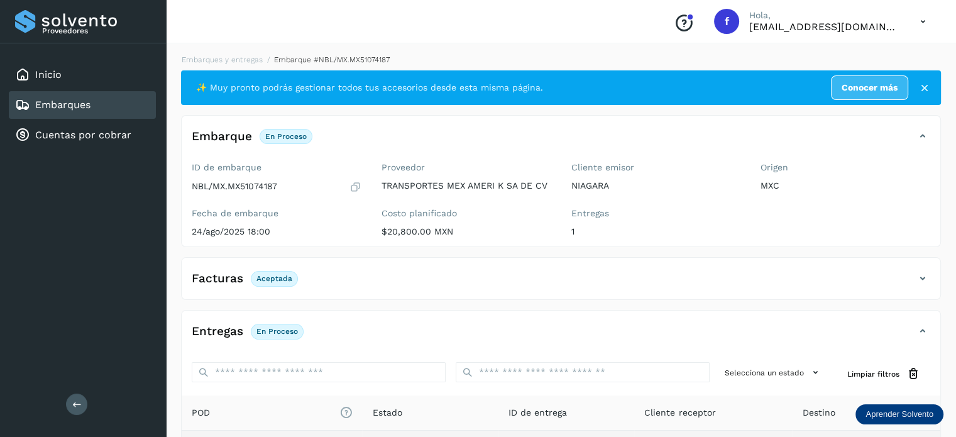
click at [236, 52] on div "Embarques y entregas Embarque #NBL/MX.MX51074187 ✨ Muy pronto podrás gestionar …" at bounding box center [561, 317] width 790 height 557
click at [236, 55] on link "Embarques y entregas" at bounding box center [222, 59] width 81 height 9
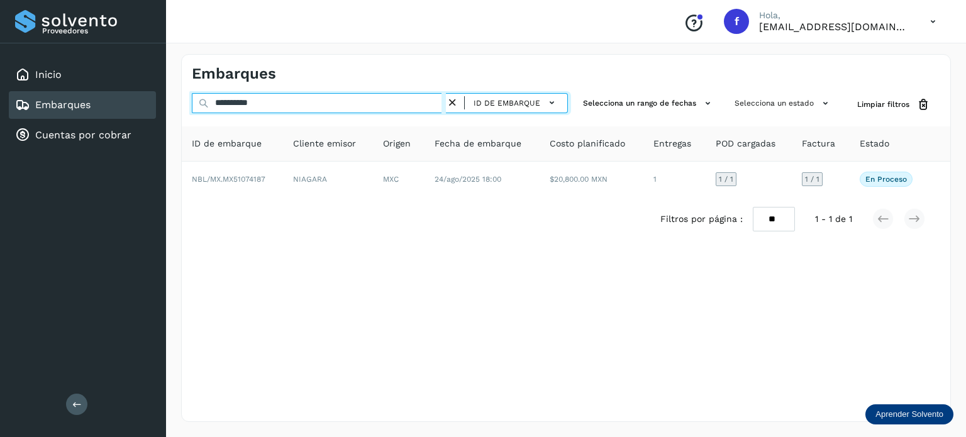
click at [255, 99] on input "**********" at bounding box center [319, 103] width 254 height 20
paste input "**********"
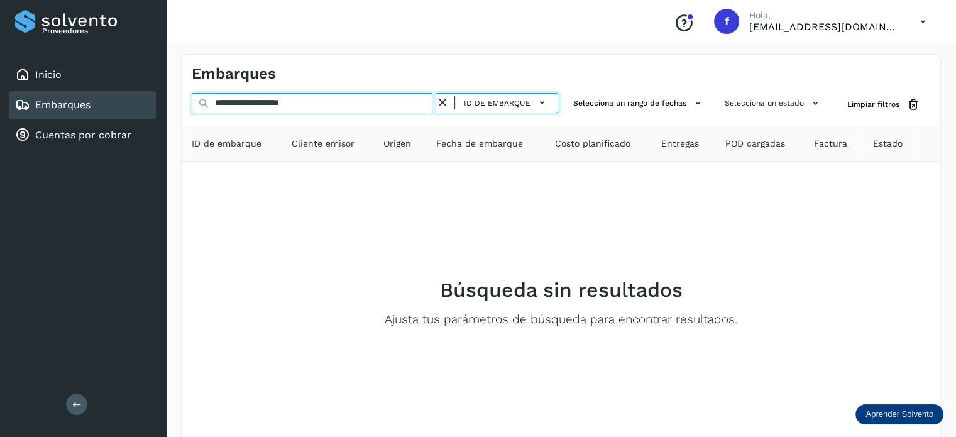
drag, startPoint x: 368, startPoint y: 100, endPoint x: 9, endPoint y: 102, distance: 359.1
click at [8, 101] on div "**********" at bounding box center [478, 252] width 956 height 504
paste input "text"
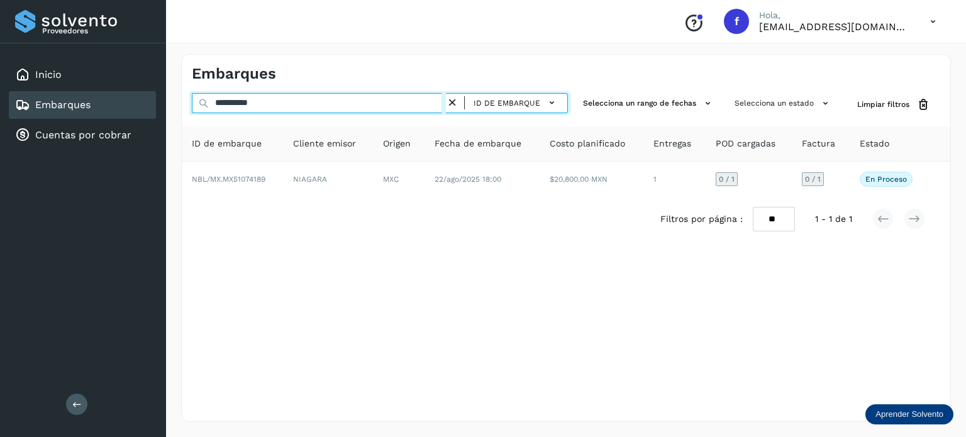
type input "**********"
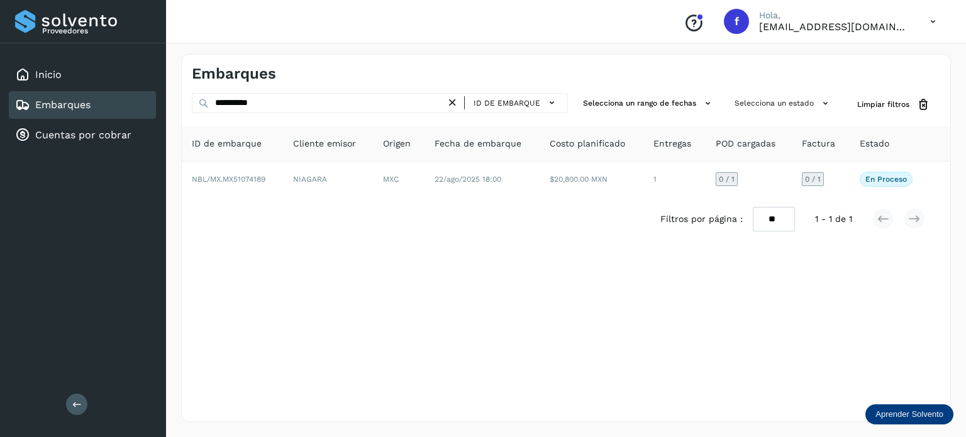
click at [543, 187] on td "$20,800.00 MXN" at bounding box center [591, 179] width 103 height 35
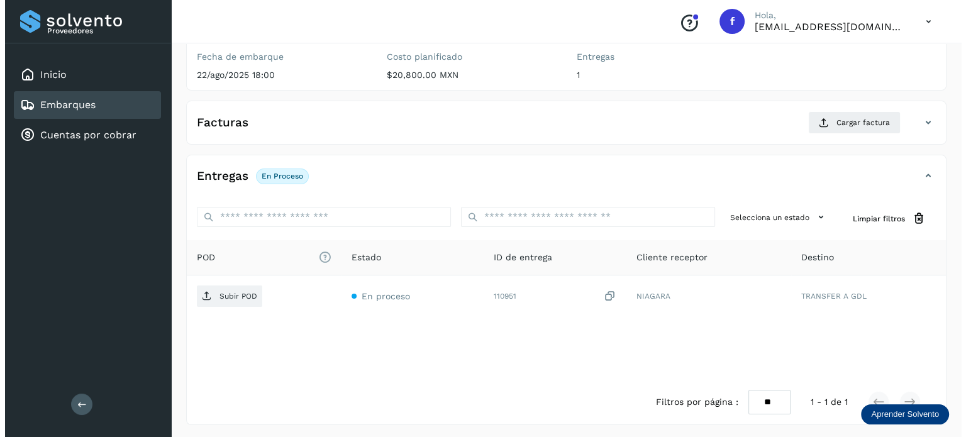
scroll to position [158, 0]
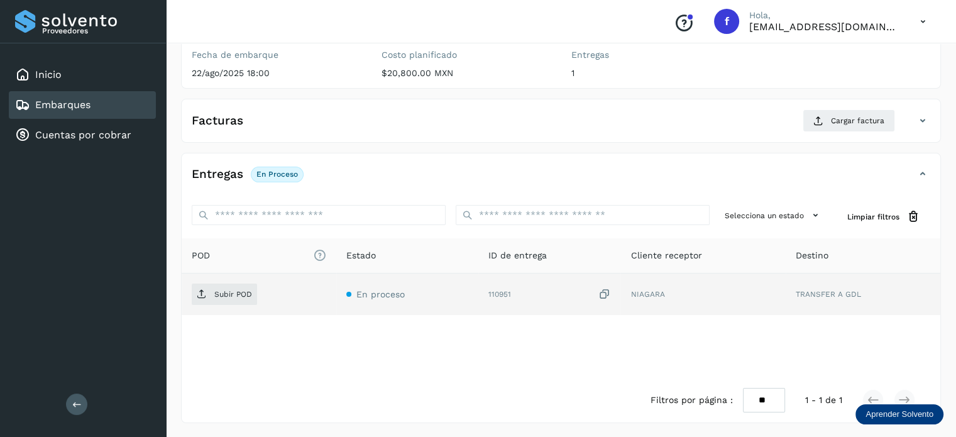
click at [602, 294] on icon at bounding box center [604, 294] width 13 height 13
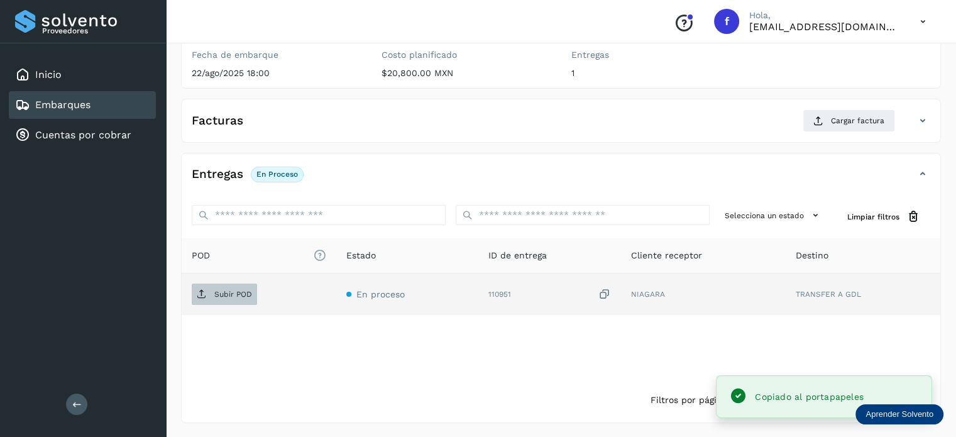
click at [239, 287] on span "Subir POD" at bounding box center [224, 294] width 65 height 20
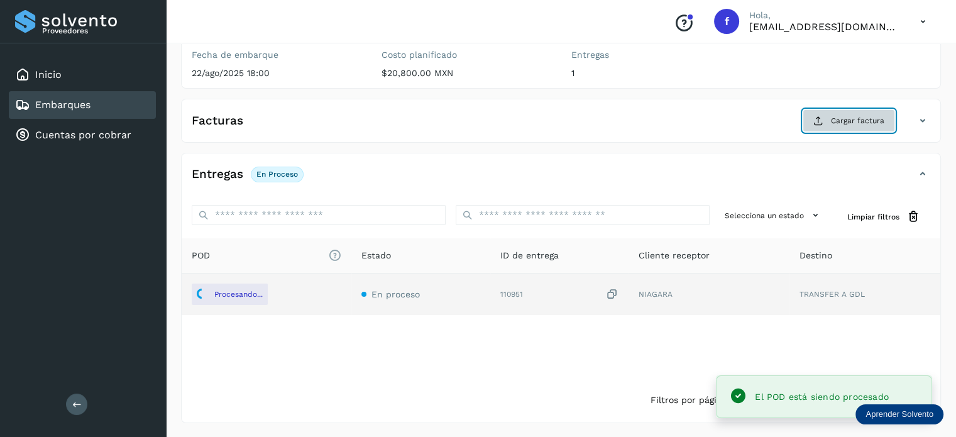
click at [836, 115] on span "Cargar factura" at bounding box center [857, 120] width 53 height 11
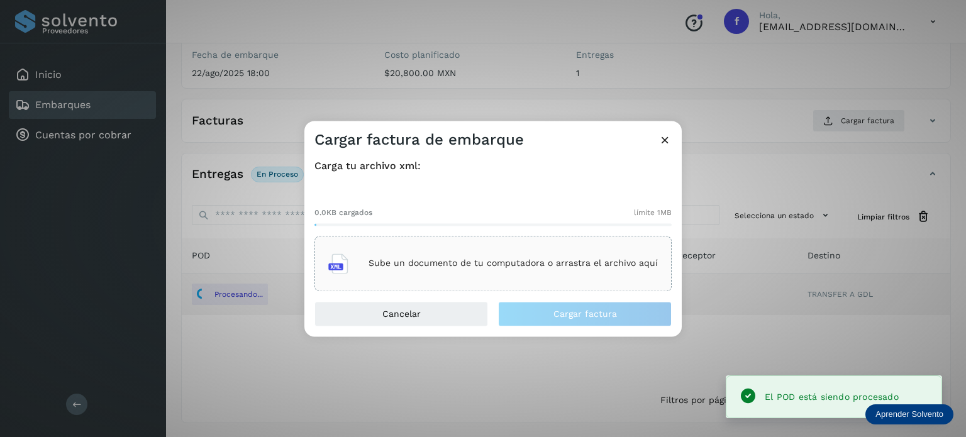
click at [538, 273] on div "Sube un documento de tu computadora o arrastra el archivo aquí" at bounding box center [493, 264] width 330 height 34
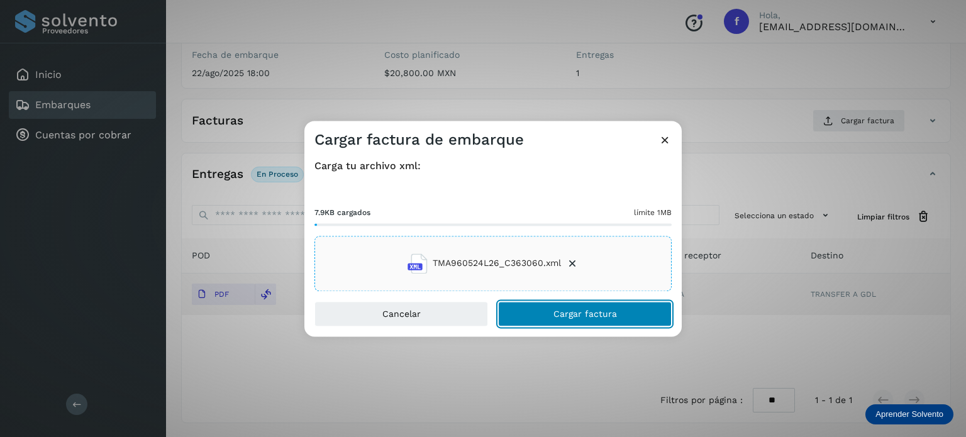
click at [579, 318] on span "Cargar factura" at bounding box center [585, 313] width 64 height 9
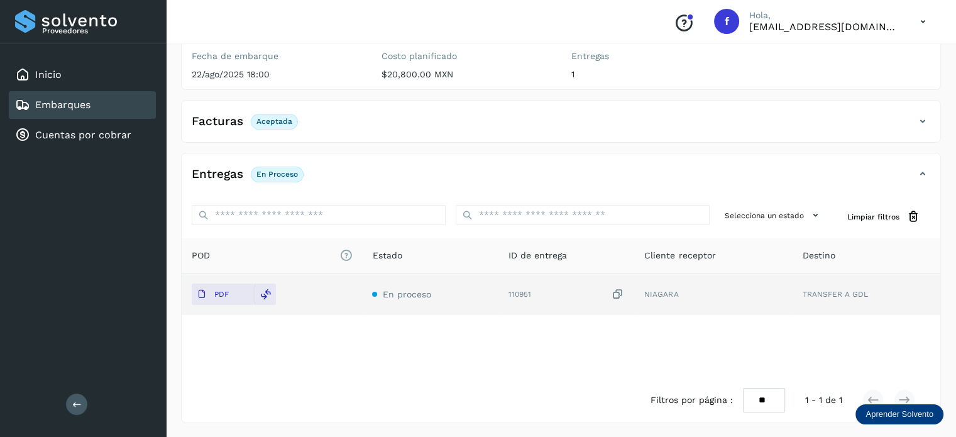
scroll to position [0, 0]
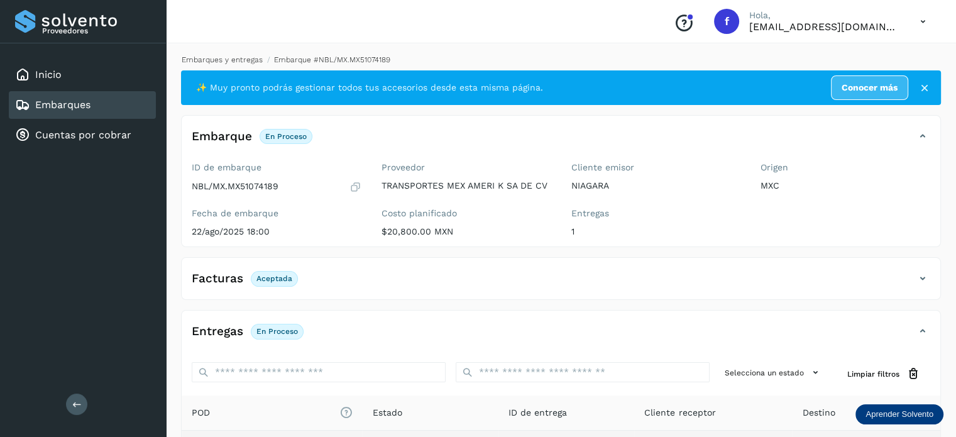
click at [236, 61] on link "Embarques y entregas" at bounding box center [222, 59] width 81 height 9
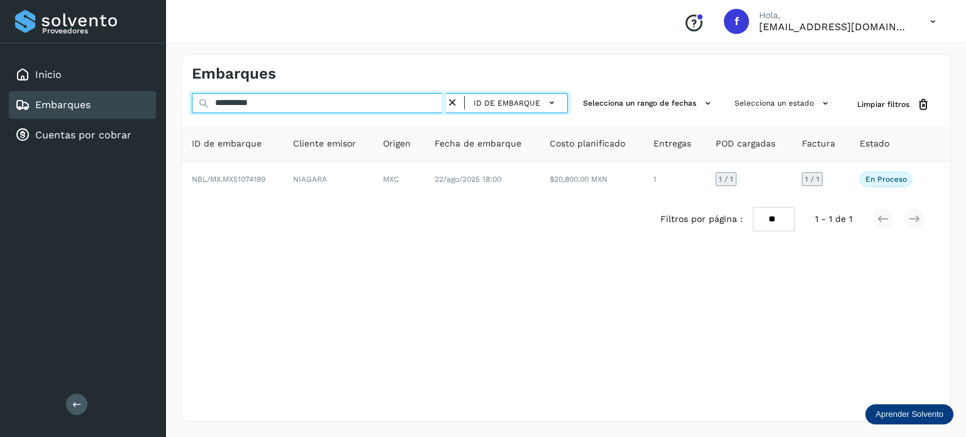
click at [260, 100] on input "**********" at bounding box center [319, 103] width 254 height 20
paste input "text"
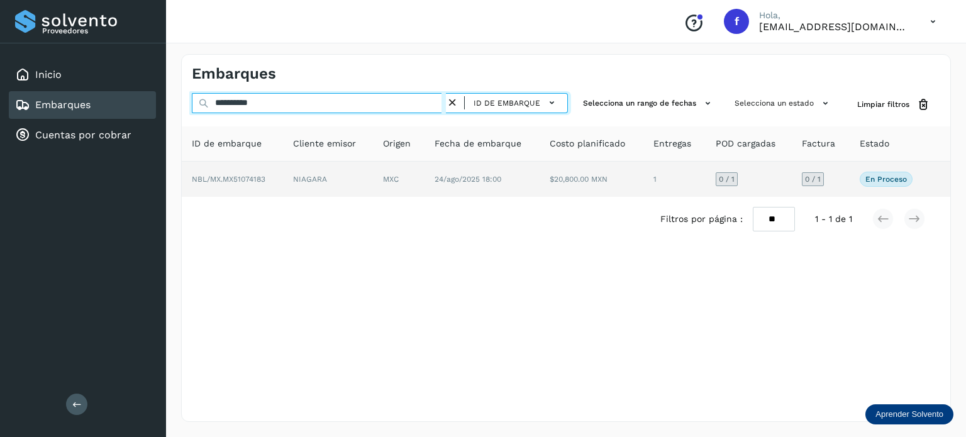
type input "**********"
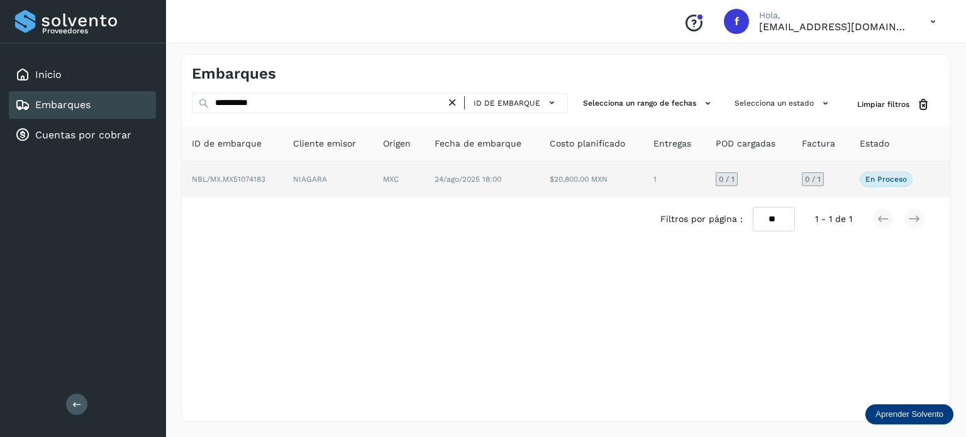
click at [538, 182] on td "24/ago/2025 18:00" at bounding box center [482, 179] width 116 height 35
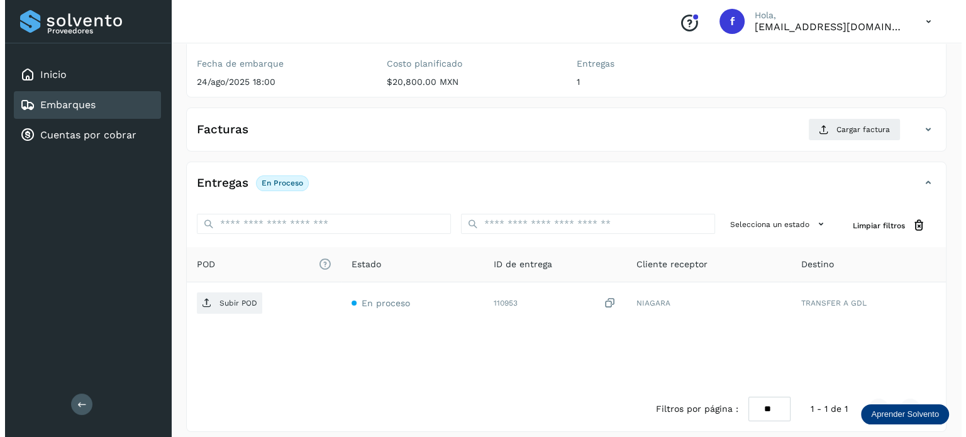
scroll to position [158, 0]
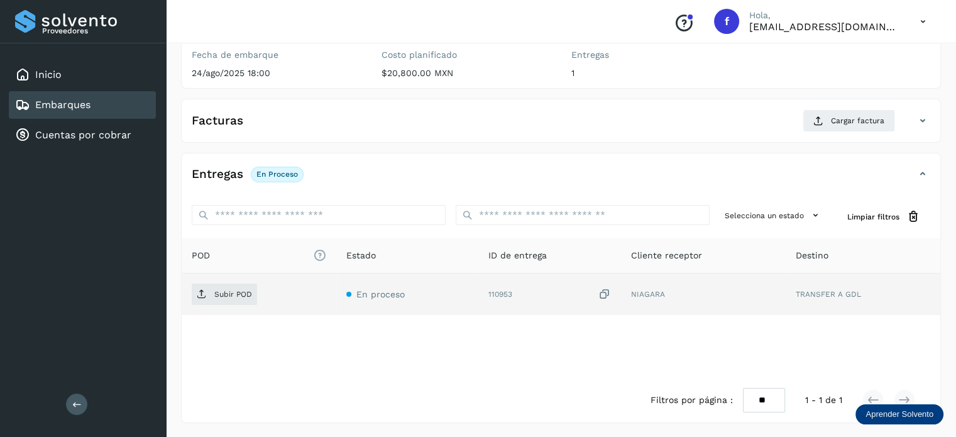
click at [607, 289] on icon at bounding box center [604, 294] width 13 height 13
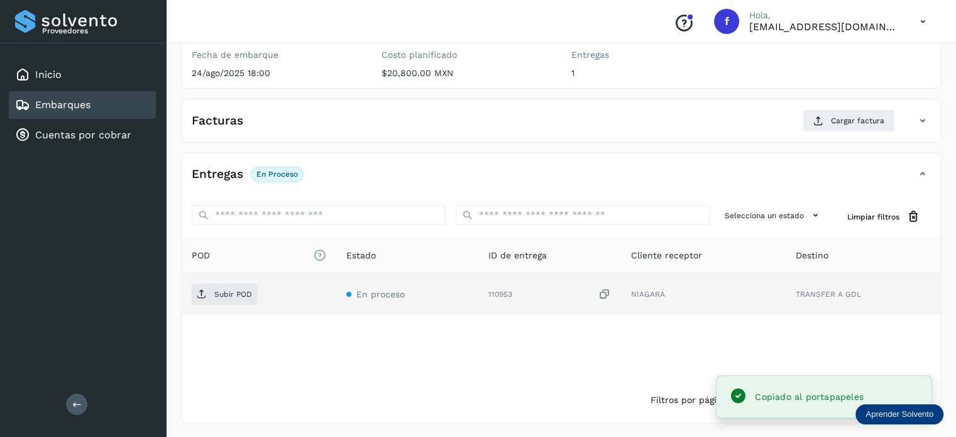
click at [187, 291] on td "Subir POD" at bounding box center [259, 295] width 155 height 42
click at [205, 289] on icon at bounding box center [202, 294] width 10 height 10
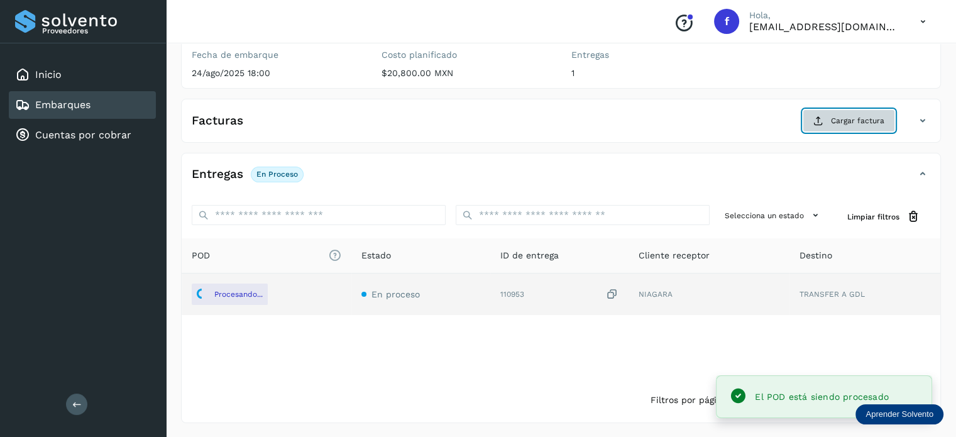
click at [838, 128] on button "Cargar factura" at bounding box center [849, 120] width 92 height 23
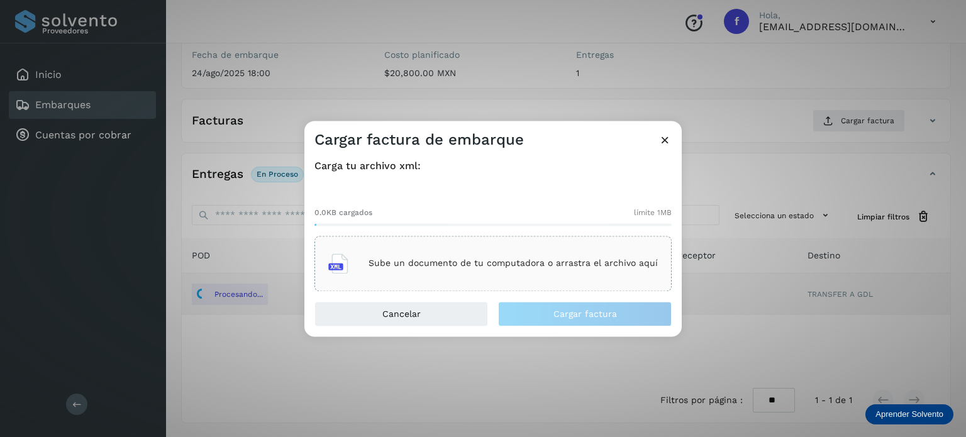
click at [562, 276] on div "Sube un documento de tu computadora o arrastra el archivo aquí" at bounding box center [493, 264] width 330 height 34
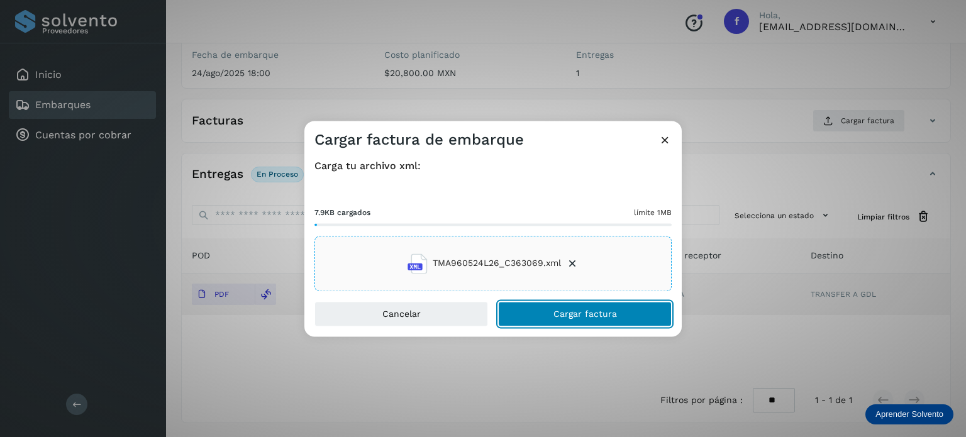
click at [567, 312] on span "Cargar factura" at bounding box center [585, 313] width 64 height 9
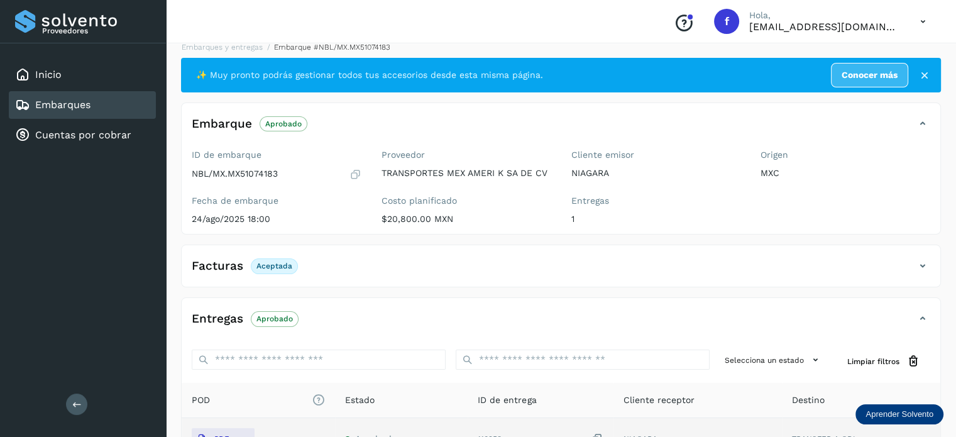
scroll to position [0, 0]
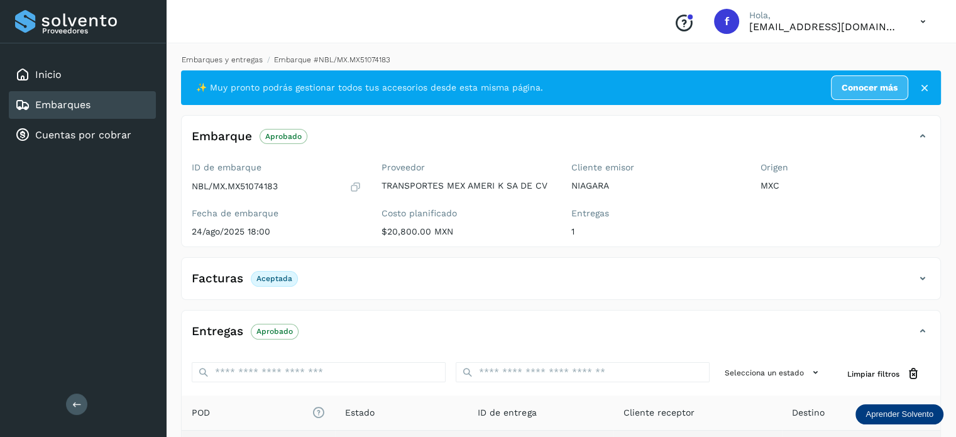
click at [216, 57] on link "Embarques y entregas" at bounding box center [222, 59] width 81 height 9
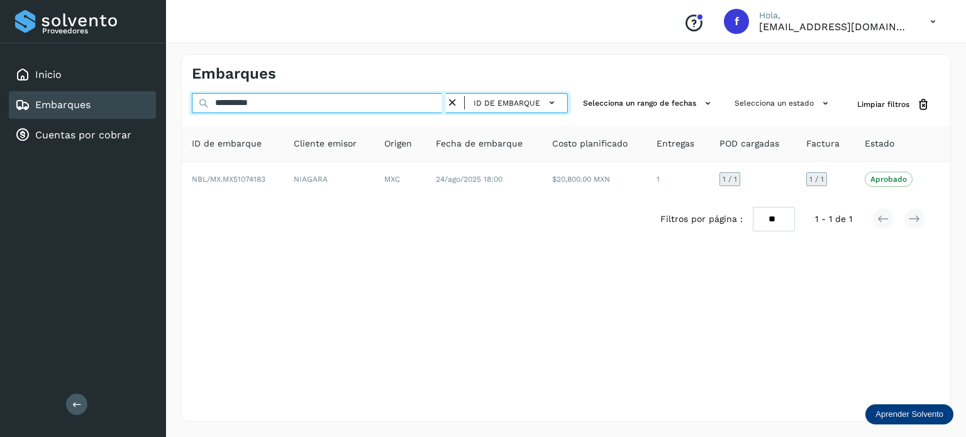
drag, startPoint x: 287, startPoint y: 99, endPoint x: 145, endPoint y: 99, distance: 142.1
click at [145, 99] on div "**********" at bounding box center [483, 218] width 966 height 437
paste input "text"
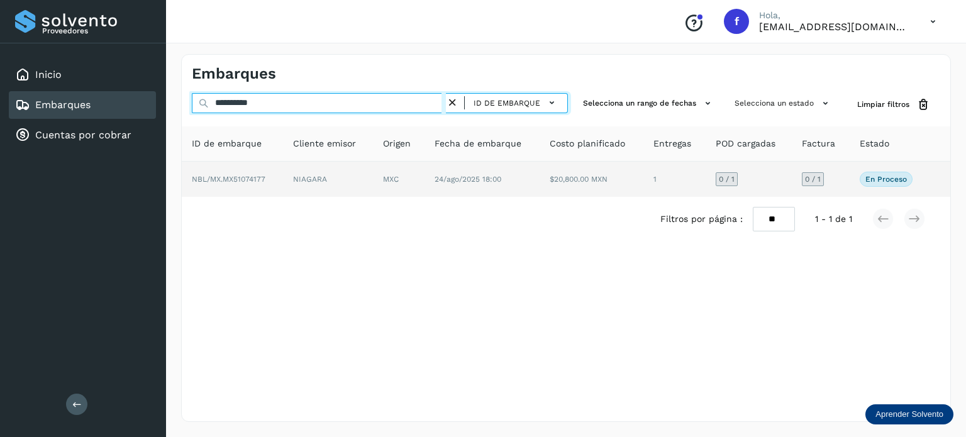
type input "**********"
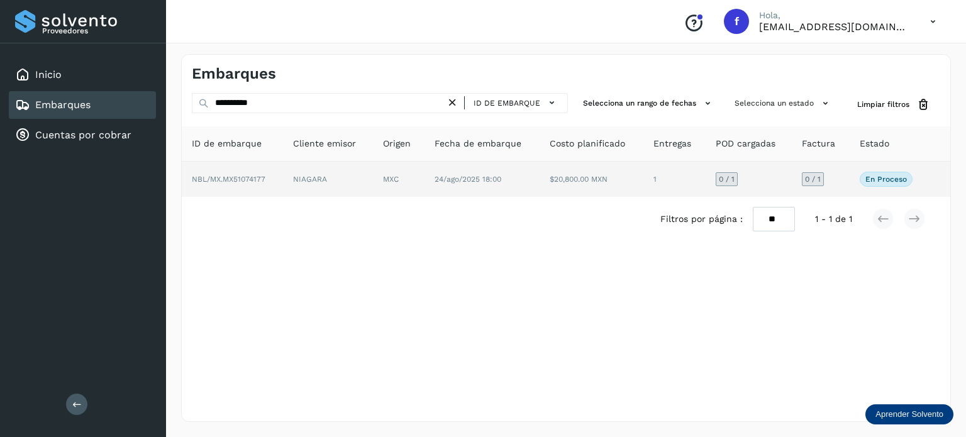
click at [528, 175] on td "24/ago/2025 18:00" at bounding box center [482, 179] width 116 height 35
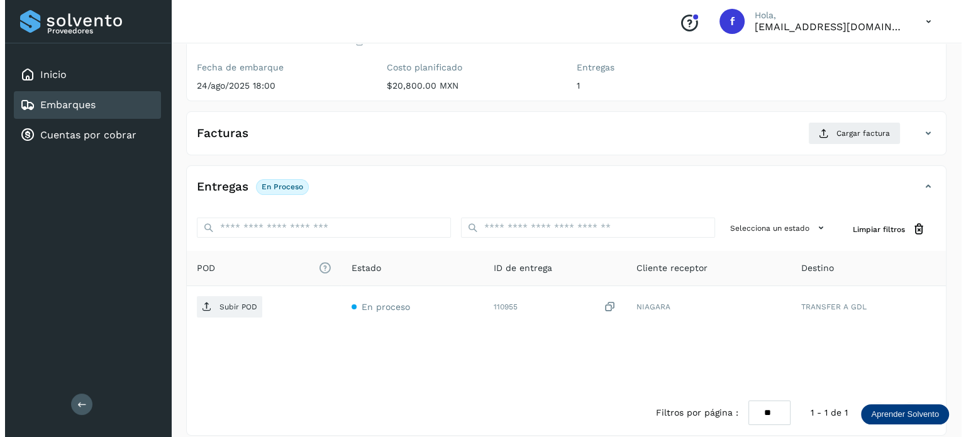
scroll to position [158, 0]
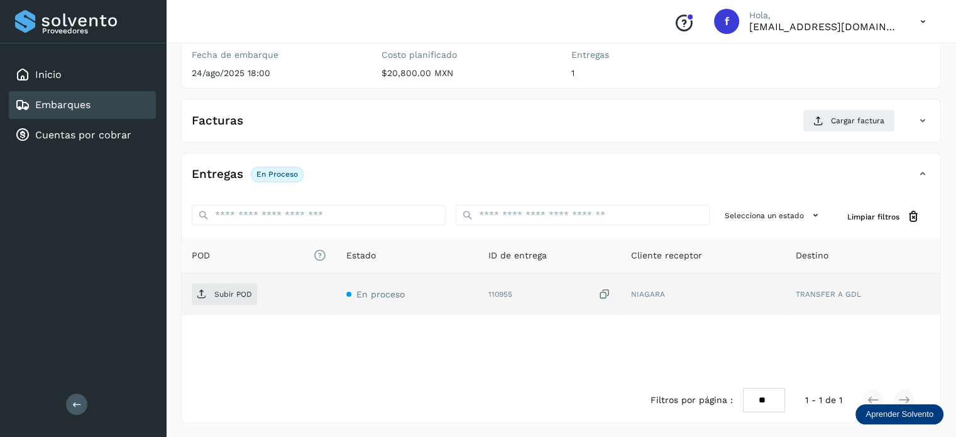
click at [601, 291] on icon at bounding box center [604, 294] width 13 height 13
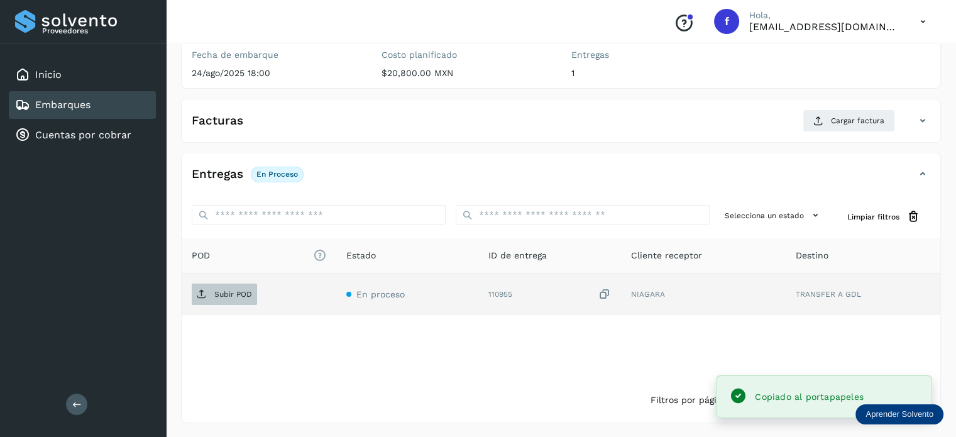
click at [199, 296] on icon at bounding box center [202, 294] width 10 height 10
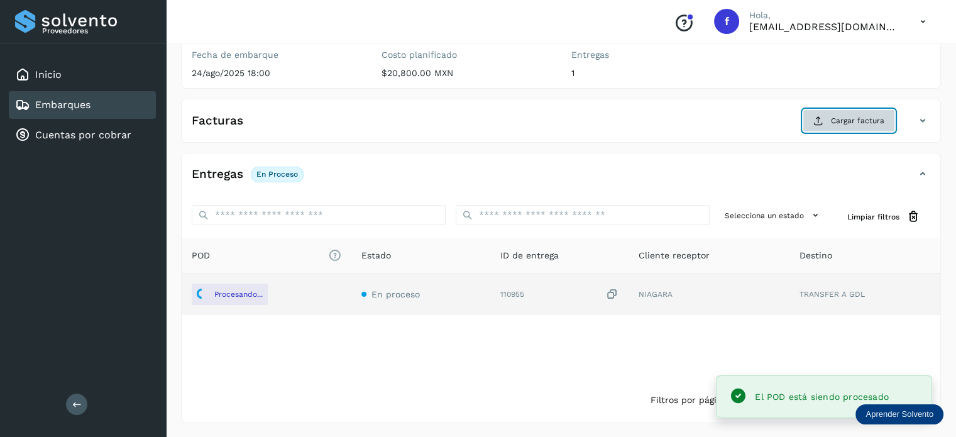
click at [846, 117] on span "Cargar factura" at bounding box center [857, 120] width 53 height 11
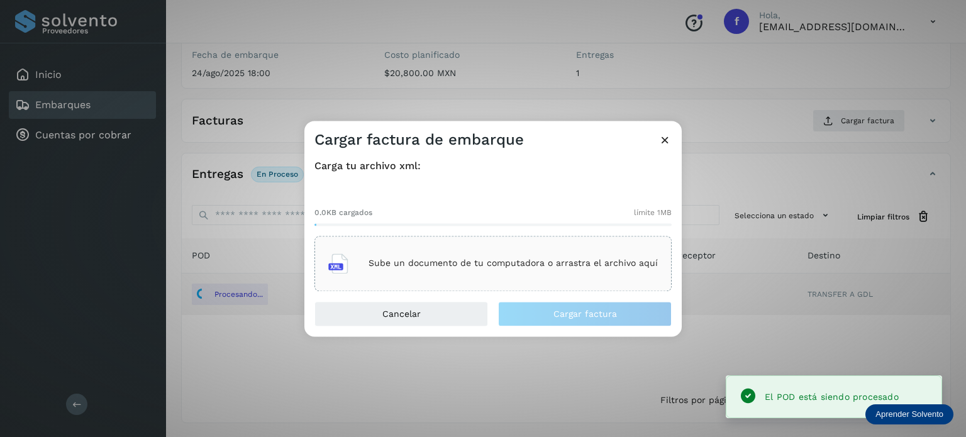
click at [536, 262] on p "Sube un documento de tu computadora o arrastra el archivo aquí" at bounding box center [512, 263] width 289 height 11
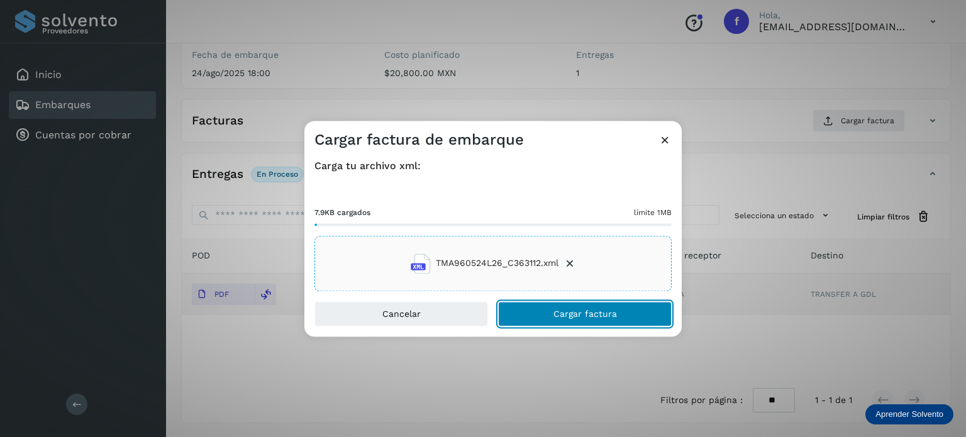
click at [584, 307] on button "Cargar factura" at bounding box center [585, 313] width 174 height 25
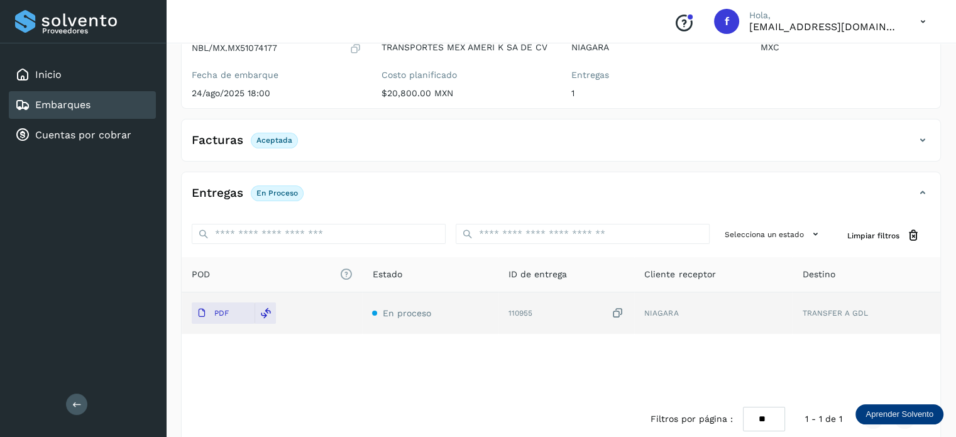
scroll to position [0, 0]
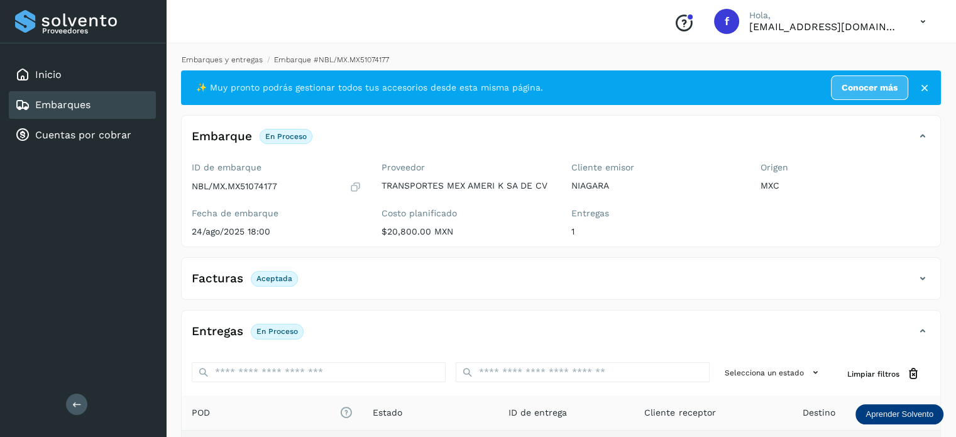
click at [243, 57] on link "Embarques y entregas" at bounding box center [222, 59] width 81 height 9
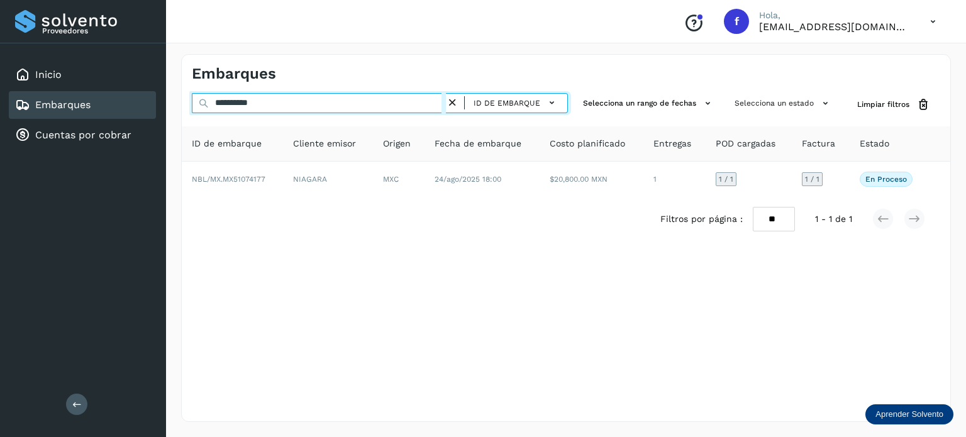
click at [238, 99] on input "**********" at bounding box center [319, 103] width 254 height 20
paste input "text"
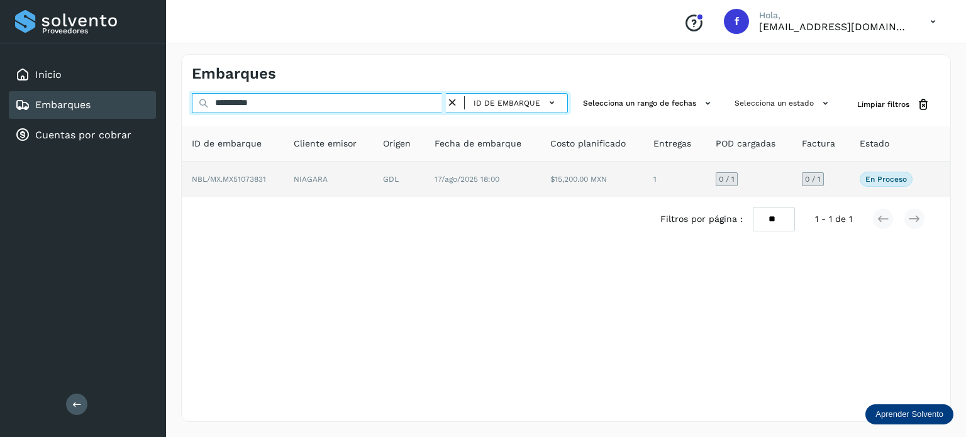
type input "**********"
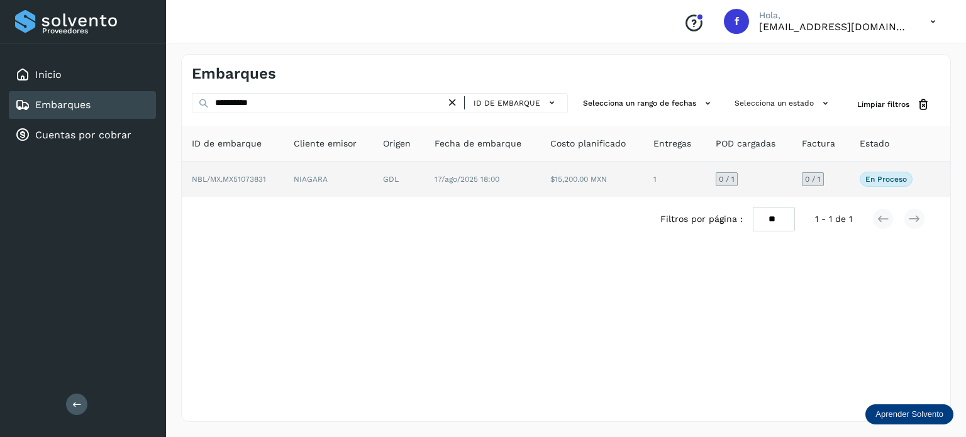
click at [427, 173] on td "17/ago/2025 18:00" at bounding box center [482, 179] width 116 height 35
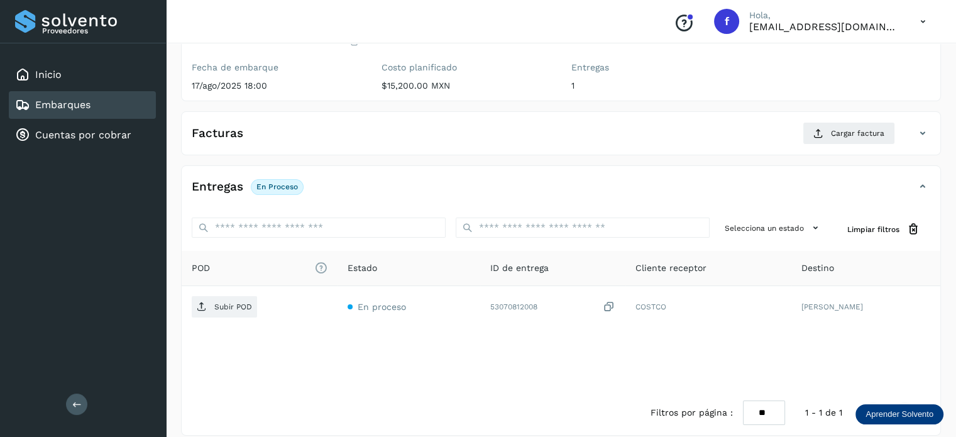
scroll to position [158, 0]
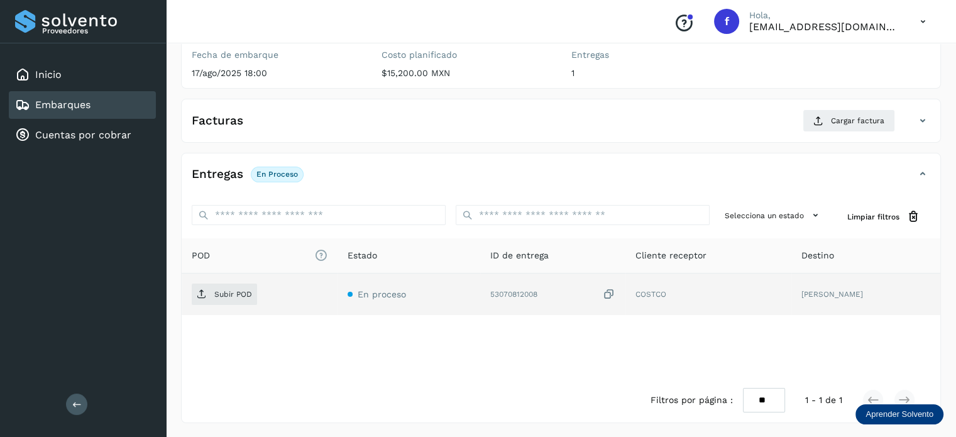
click at [616, 294] on icon at bounding box center [609, 294] width 13 height 13
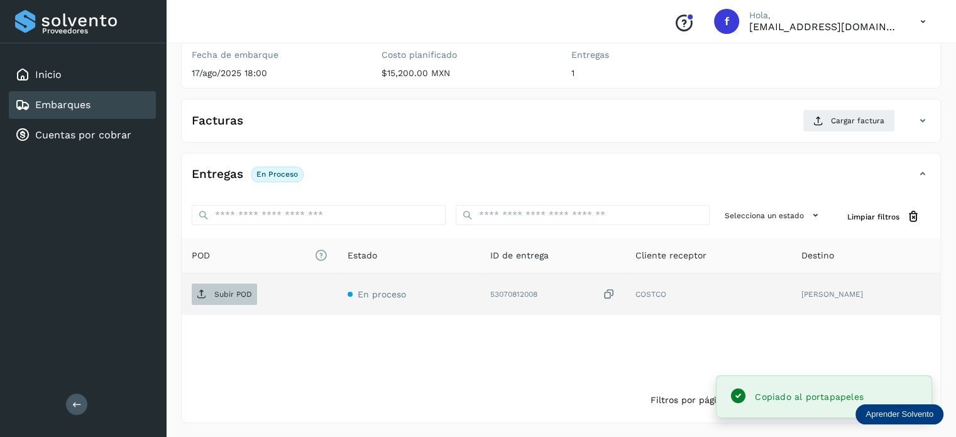
click at [247, 294] on p "Subir POD" at bounding box center [233, 294] width 38 height 9
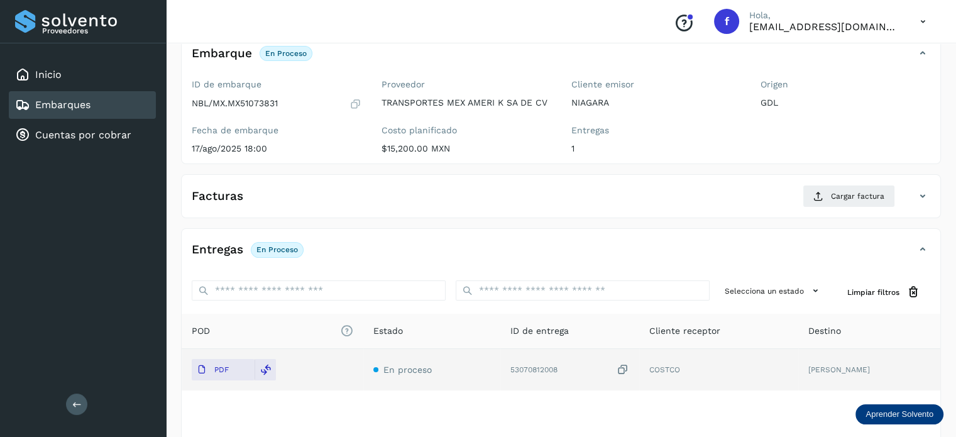
scroll to position [0, 0]
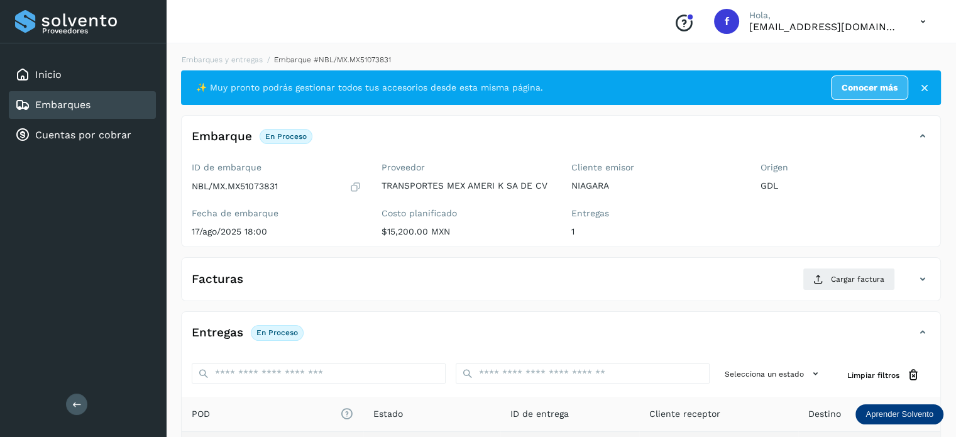
click at [230, 54] on li "Embarques y entregas" at bounding box center [218, 59] width 89 height 11
click at [244, 62] on link "Embarques y entregas" at bounding box center [222, 59] width 81 height 9
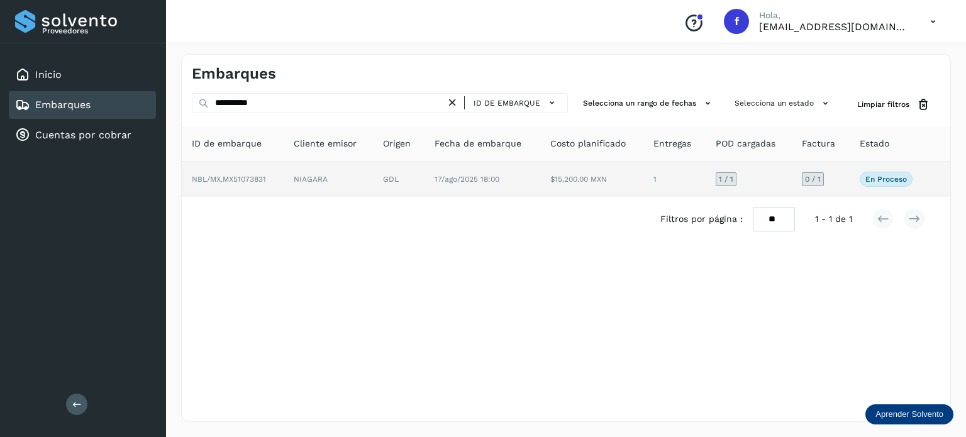
click at [519, 173] on td "17/ago/2025 18:00" at bounding box center [482, 179] width 116 height 35
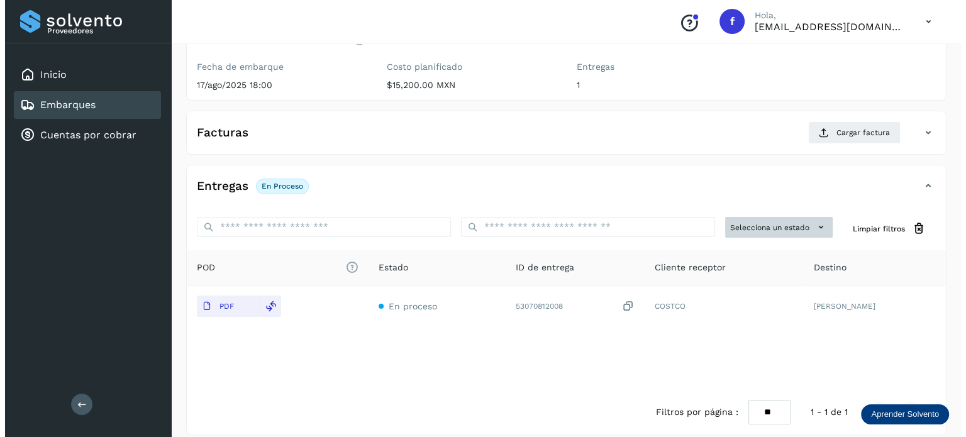
scroll to position [158, 0]
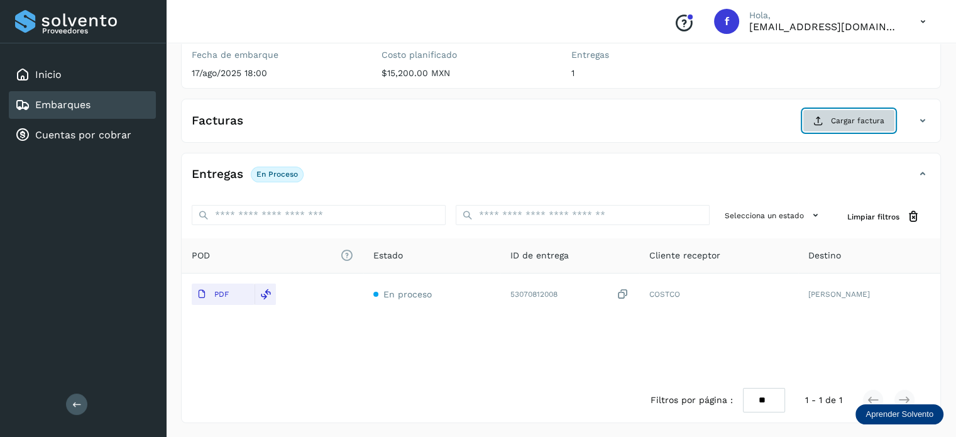
click at [850, 118] on span "Cargar factura" at bounding box center [857, 120] width 53 height 11
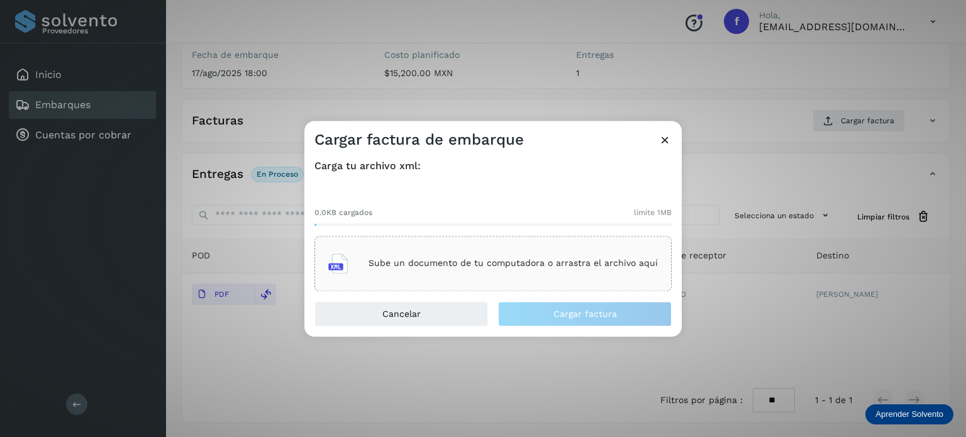
click at [428, 269] on div "Sube un documento de tu computadora o arrastra el archivo aquí" at bounding box center [493, 264] width 330 height 34
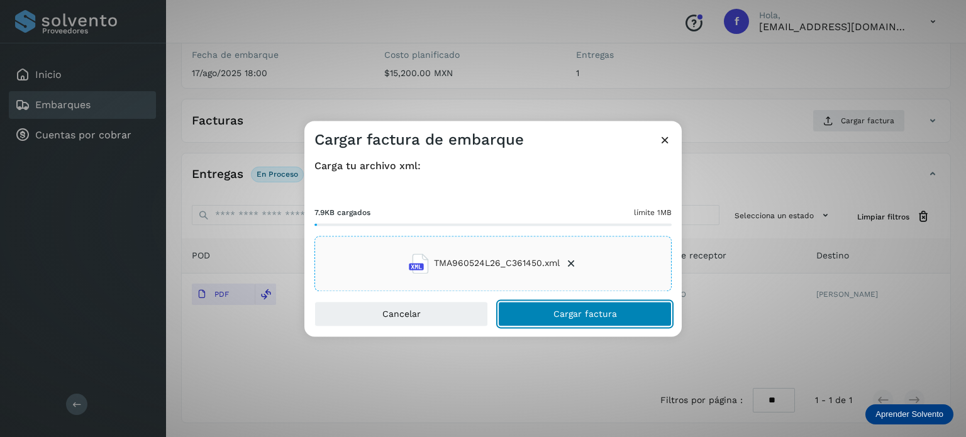
drag, startPoint x: 601, startPoint y: 302, endPoint x: 603, endPoint y: 319, distance: 16.5
click at [600, 303] on button "Cargar factura" at bounding box center [585, 313] width 174 height 25
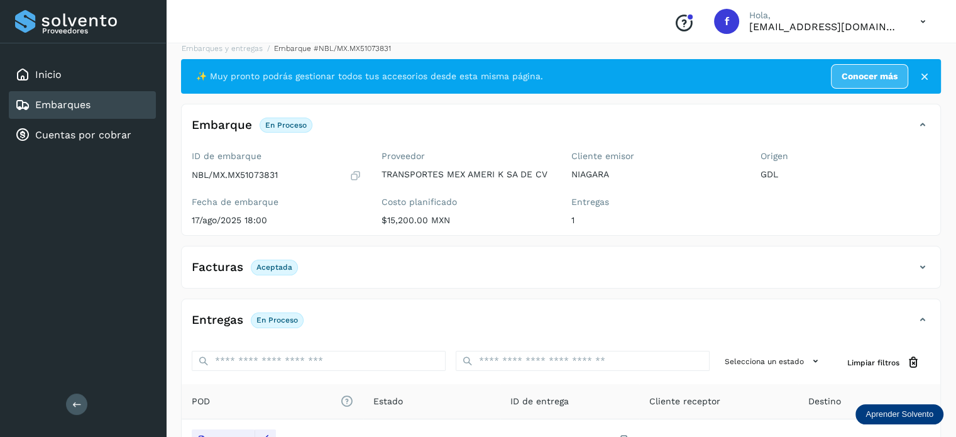
scroll to position [0, 0]
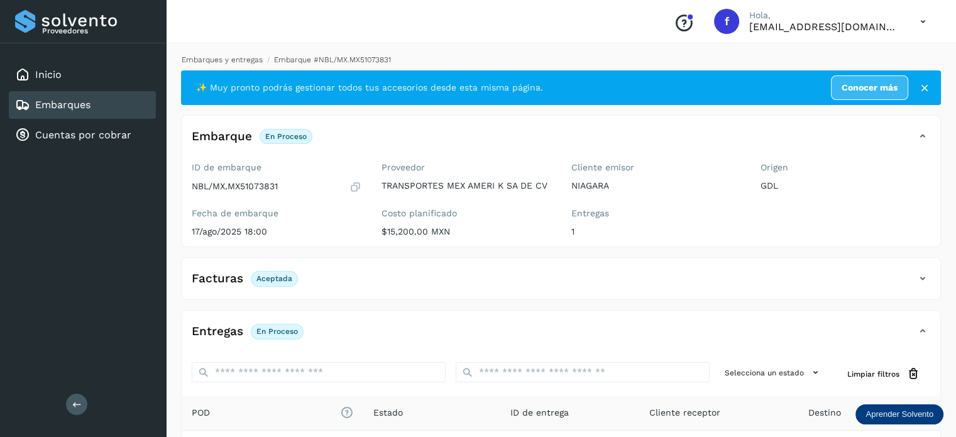
click at [240, 59] on link "Embarques y entregas" at bounding box center [222, 59] width 81 height 9
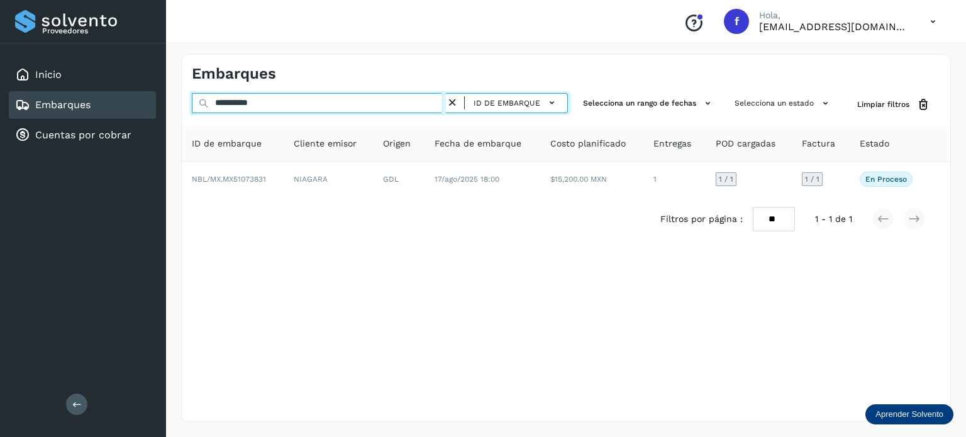
click at [235, 102] on input "**********" at bounding box center [319, 103] width 254 height 20
paste input "text"
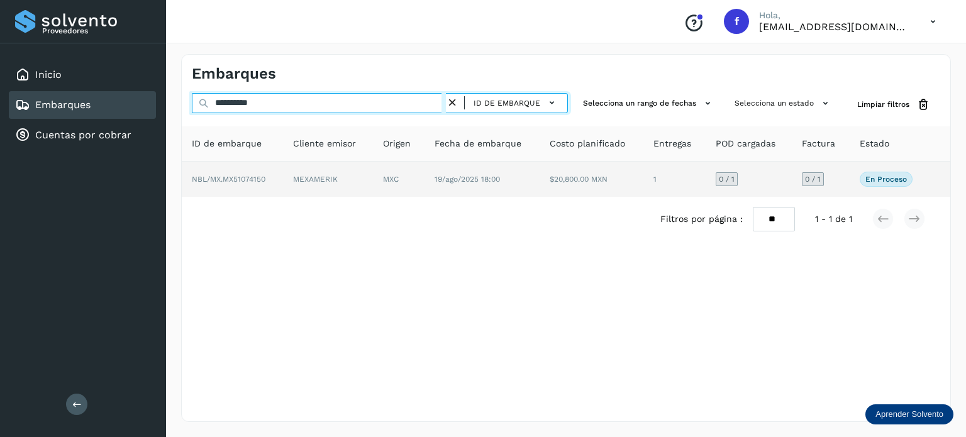
type input "**********"
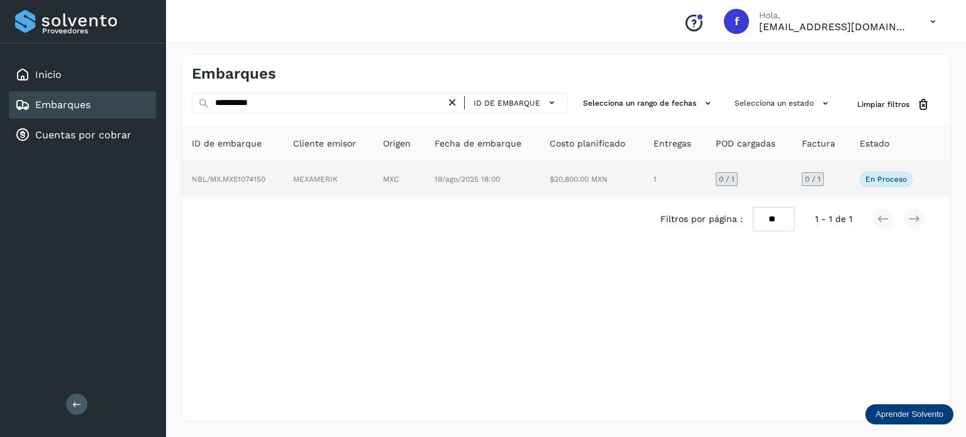
click at [499, 175] on span "19/ago/2025 18:00" at bounding box center [467, 179] width 65 height 9
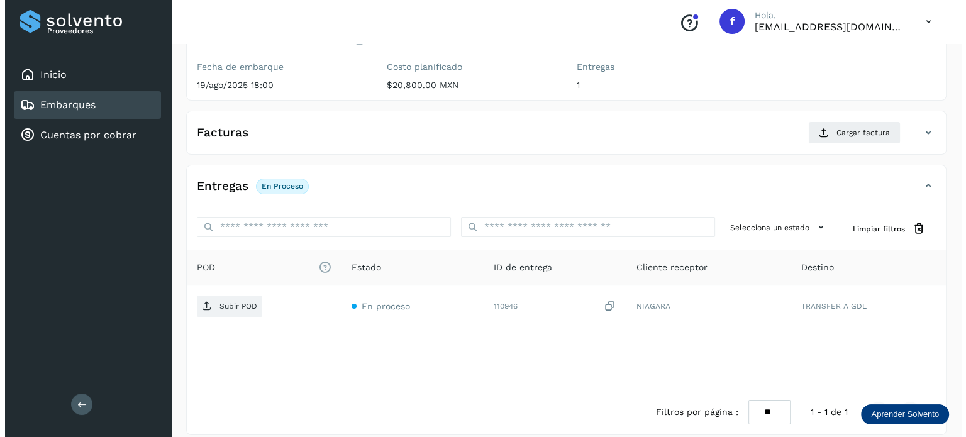
scroll to position [158, 0]
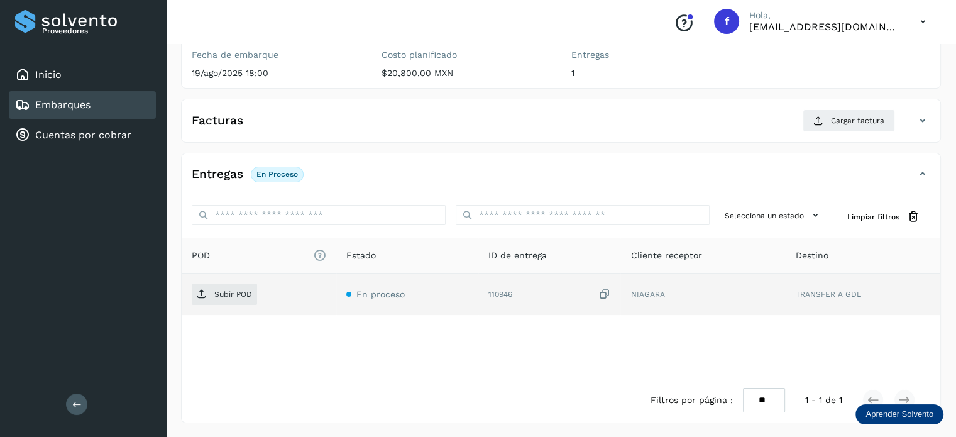
click at [605, 296] on icon at bounding box center [604, 294] width 13 height 13
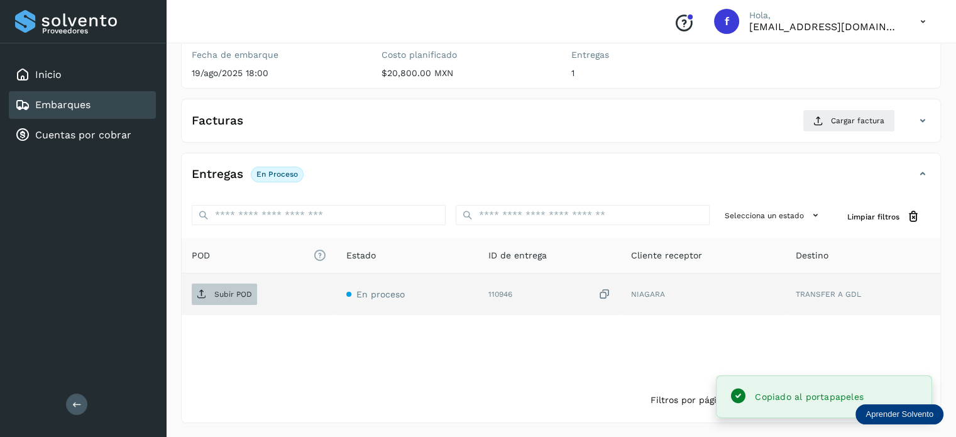
click at [240, 290] on p "Subir POD" at bounding box center [233, 294] width 38 height 9
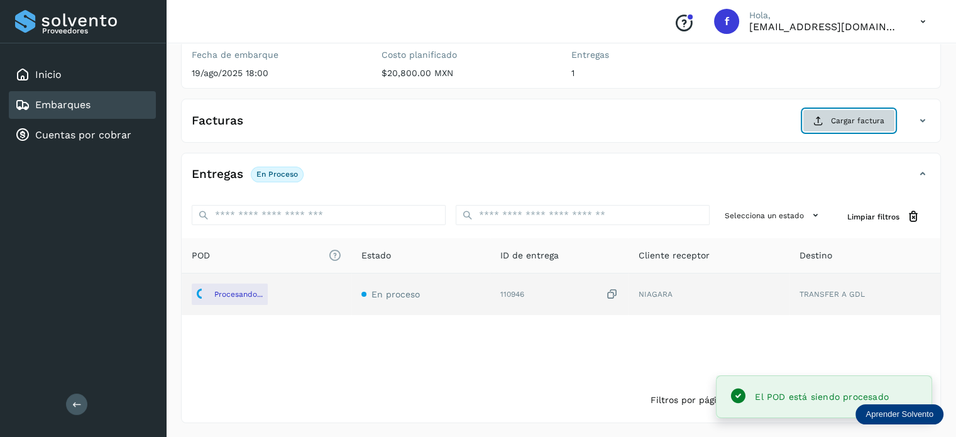
click at [850, 123] on span "Cargar factura" at bounding box center [857, 120] width 53 height 11
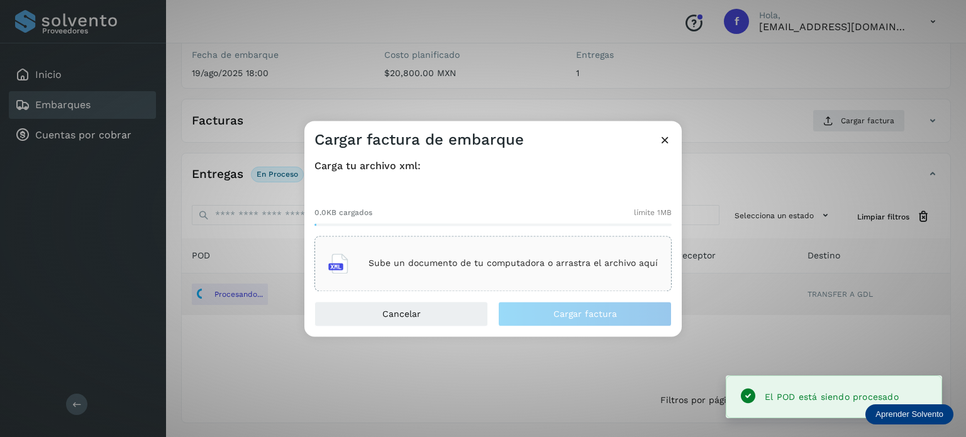
click at [533, 270] on div "Sube un documento de tu computadora o arrastra el archivo aquí" at bounding box center [493, 264] width 330 height 34
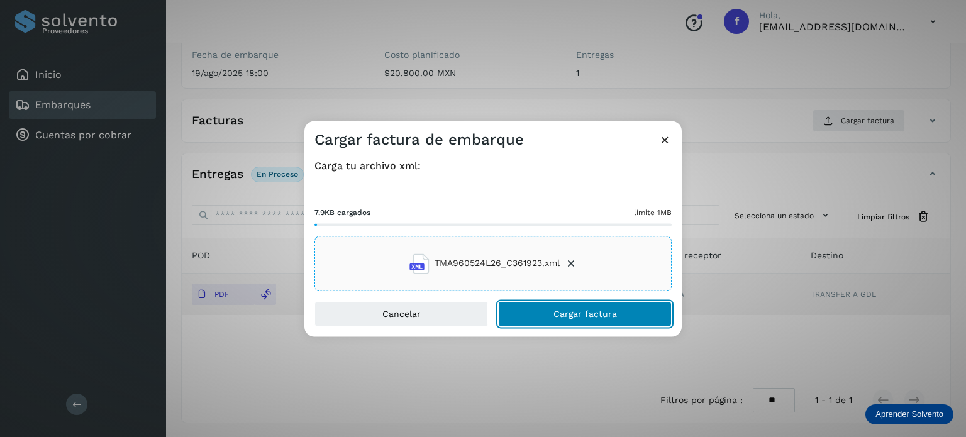
click at [598, 317] on span "Cargar factura" at bounding box center [585, 313] width 64 height 9
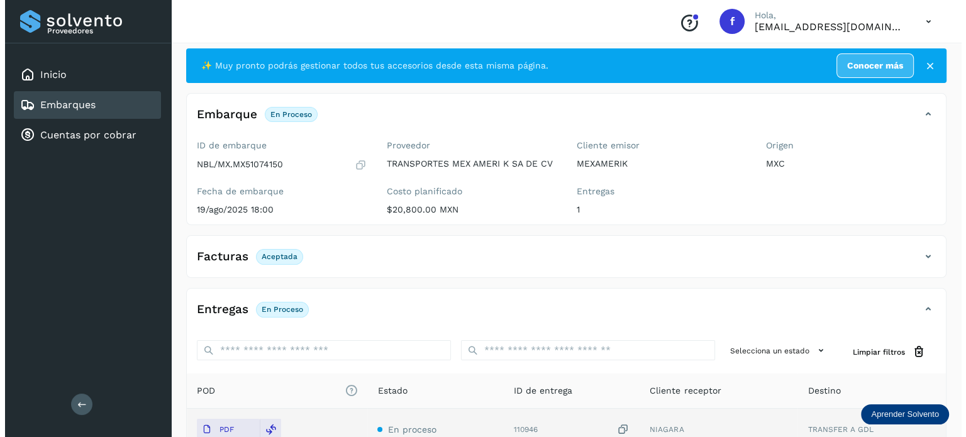
scroll to position [0, 0]
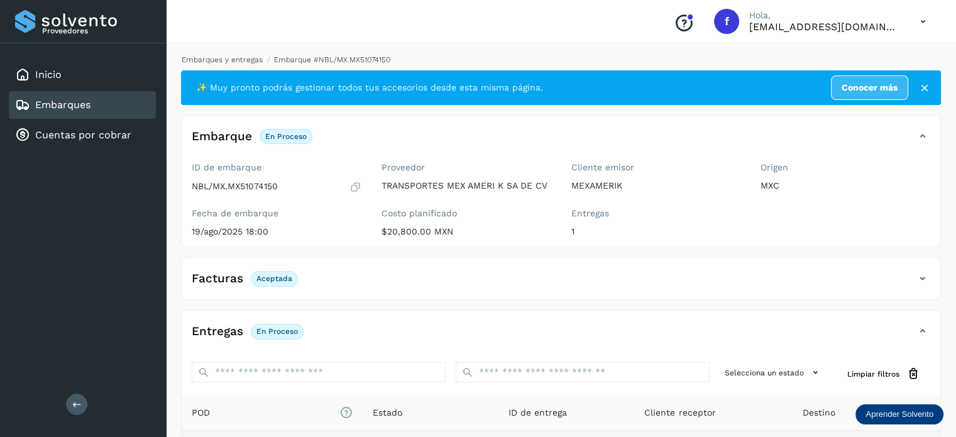
click at [236, 61] on link "Embarques y entregas" at bounding box center [222, 59] width 81 height 9
